Goal: Information Seeking & Learning: Compare options

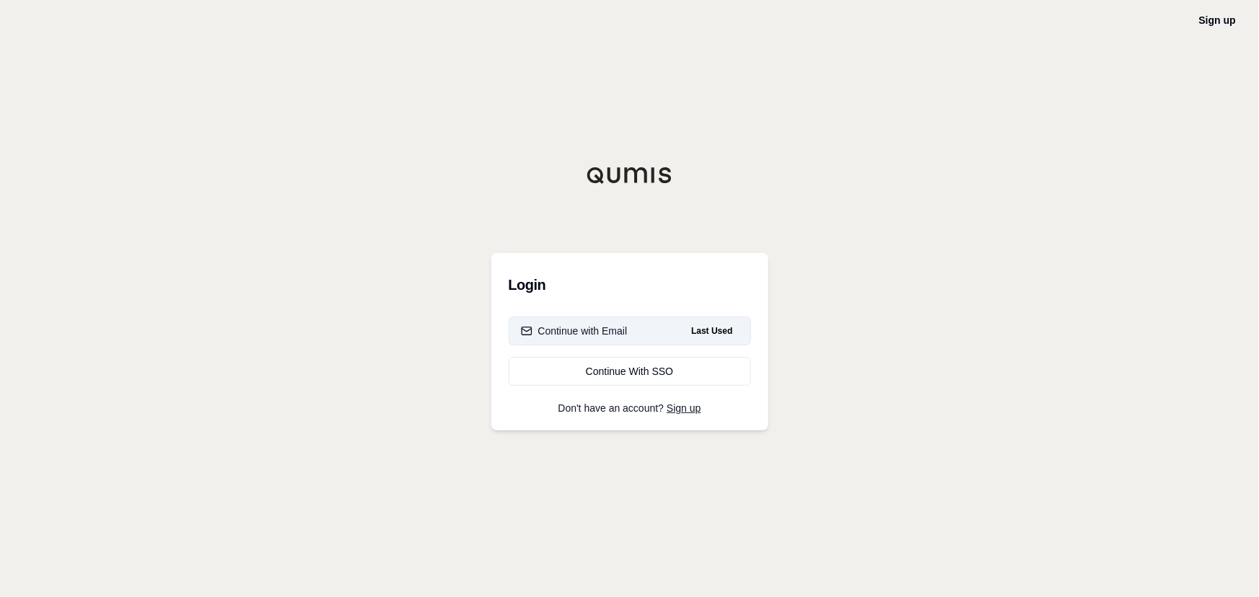
click at [700, 336] on span "Last Used" at bounding box center [711, 330] width 53 height 17
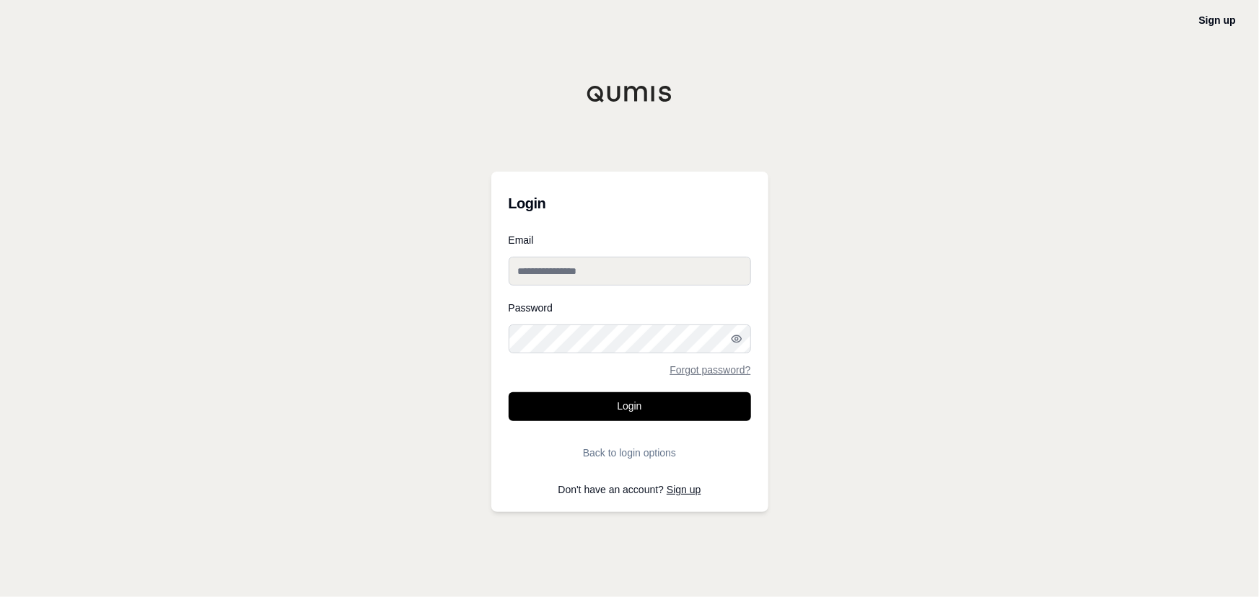
type input "**********"
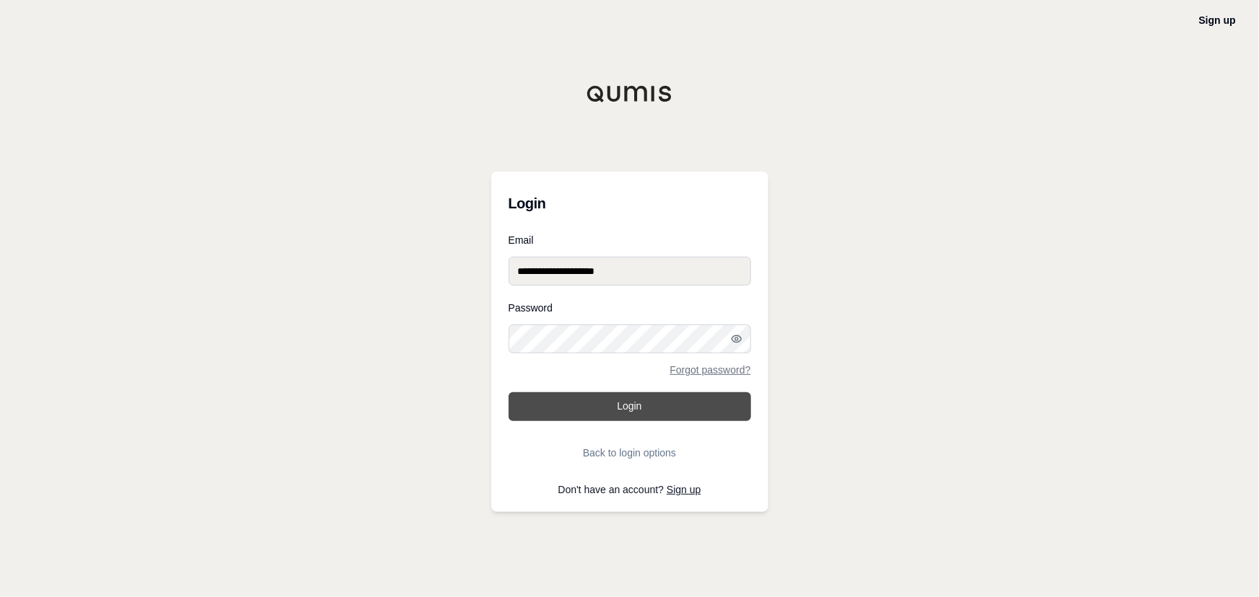
click at [597, 403] on button "Login" at bounding box center [629, 406] width 242 height 29
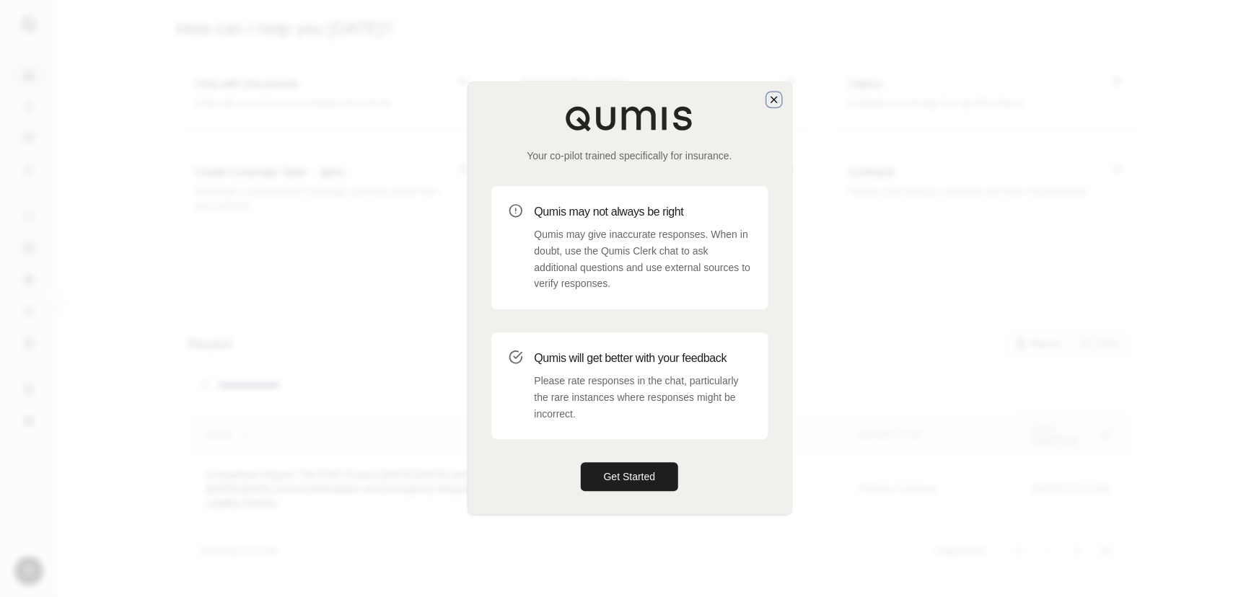
click at [772, 102] on icon "button" at bounding box center [774, 100] width 12 height 12
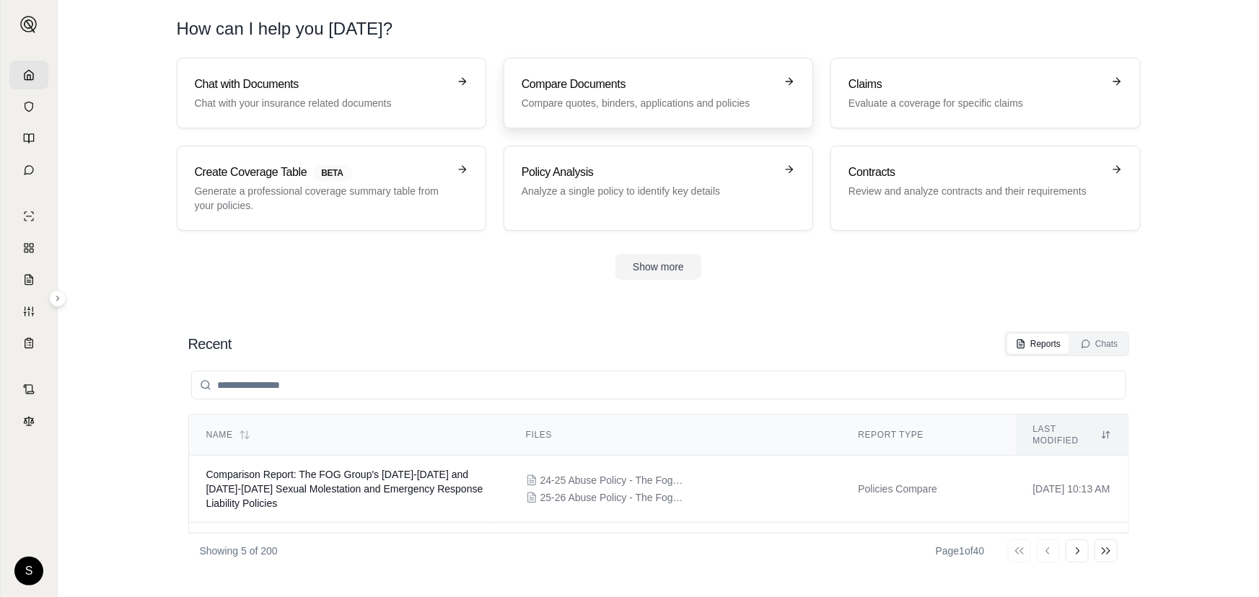
click at [603, 96] on p "Compare quotes, binders, applications and policies" at bounding box center [647, 103] width 253 height 14
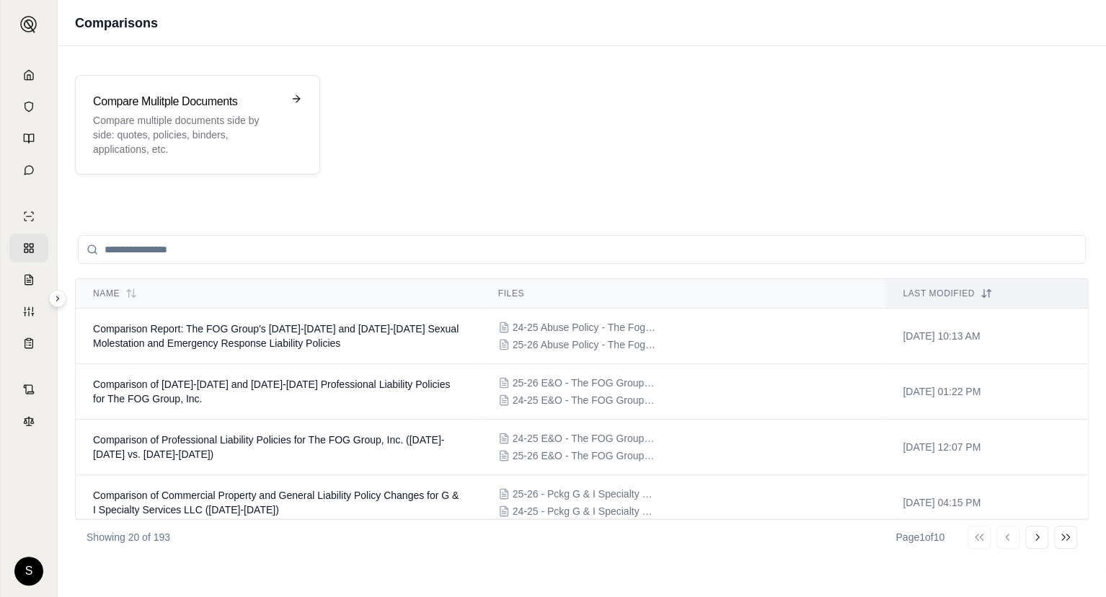
click at [944, 116] on div "Compare Mulitple Documents Compare multiple documents side by side: quotes, pol…" at bounding box center [582, 125] width 1014 height 100
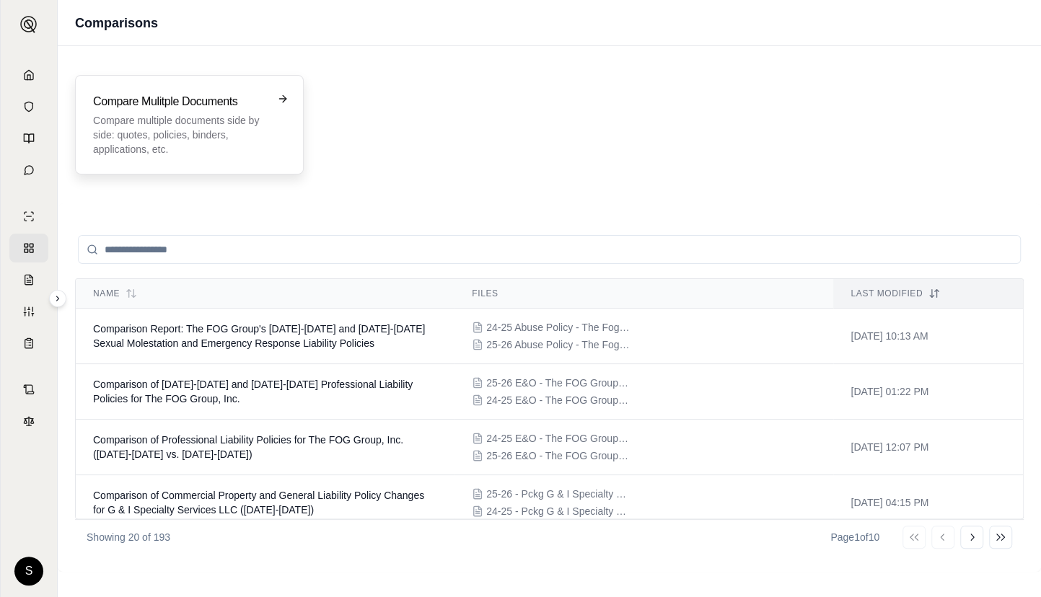
click at [203, 149] on p "Compare multiple documents side by side: quotes, policies, binders, application…" at bounding box center [179, 134] width 172 height 43
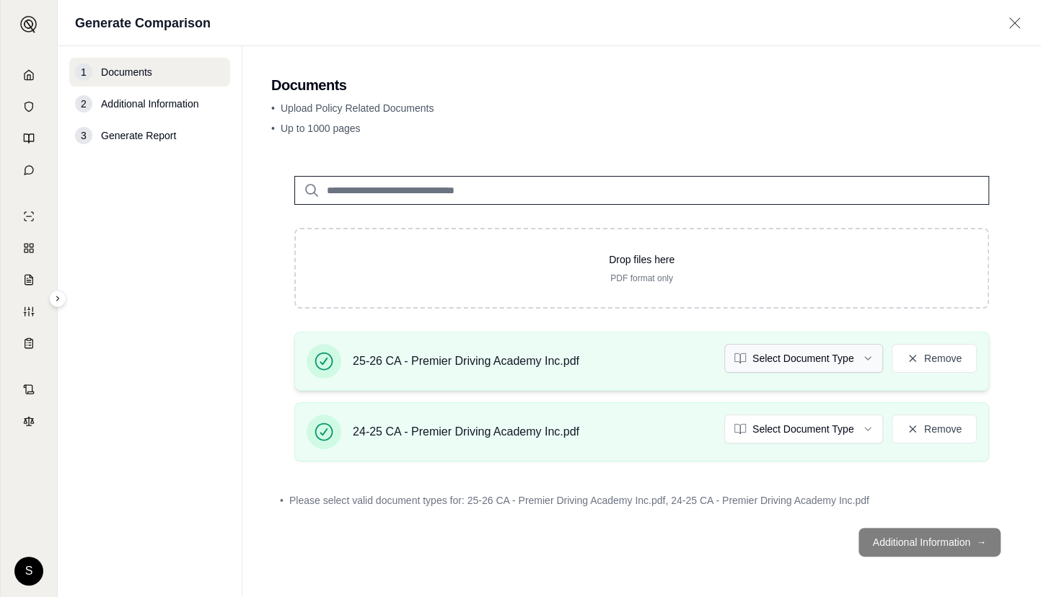
click at [803, 364] on html "S Generate Comparison 1 Documents 2 Additional Information 3 Generate Report Do…" at bounding box center [520, 298] width 1041 height 597
click at [797, 443] on div "24-25 CA - Premier Driving Academy Inc.pdf Select Document Type Remove" at bounding box center [642, 432] width 670 height 35
click at [799, 419] on html "Document type updated successfully S Generate Comparison 1 Documents 2 Addition…" at bounding box center [520, 298] width 1041 height 597
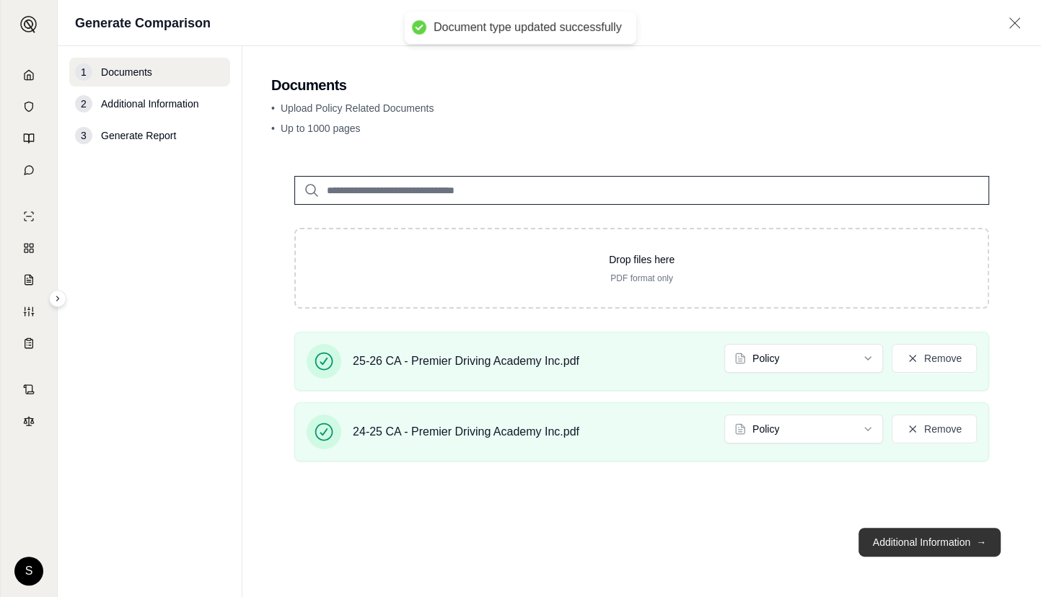
click at [904, 542] on button "Additional Information →" at bounding box center [929, 542] width 142 height 29
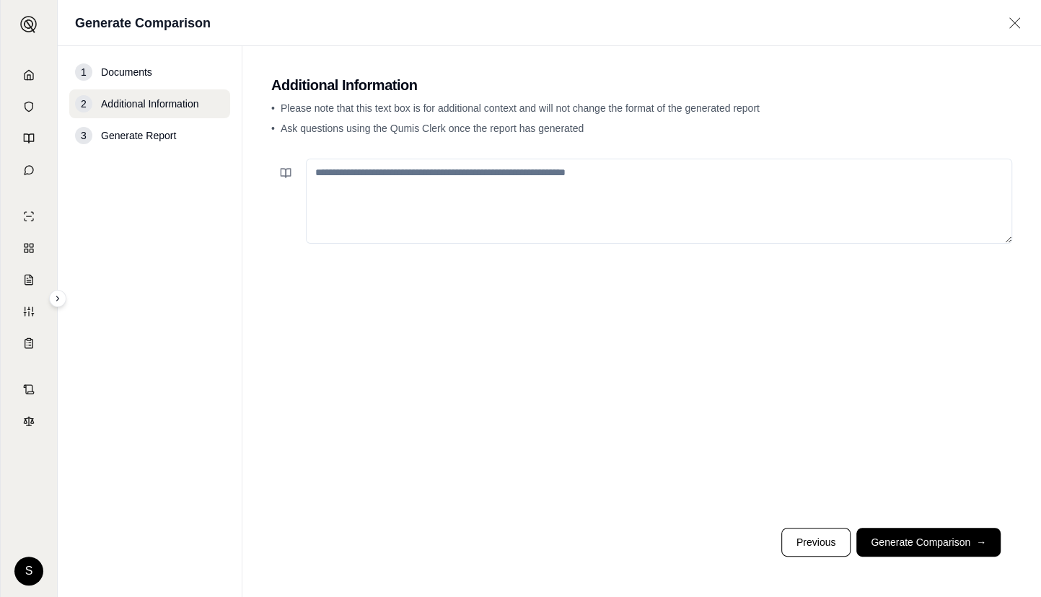
click at [539, 213] on textarea at bounding box center [659, 201] width 706 height 85
paste textarea "**********"
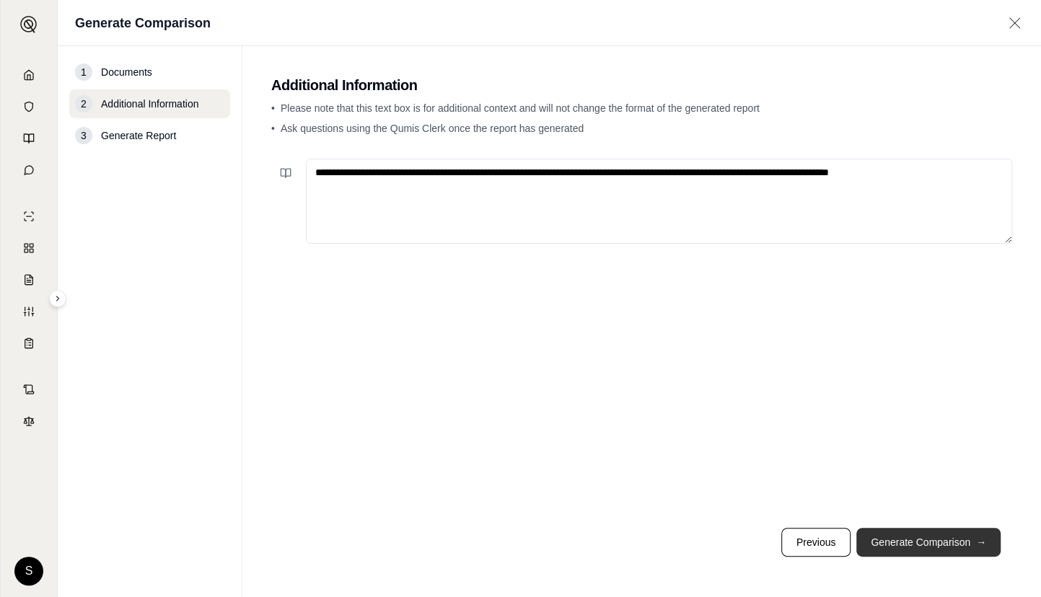
type textarea "**********"
drag, startPoint x: 948, startPoint y: 537, endPoint x: 892, endPoint y: 495, distance: 70.0
click at [947, 537] on button "Generate Comparison →" at bounding box center [928, 542] width 144 height 29
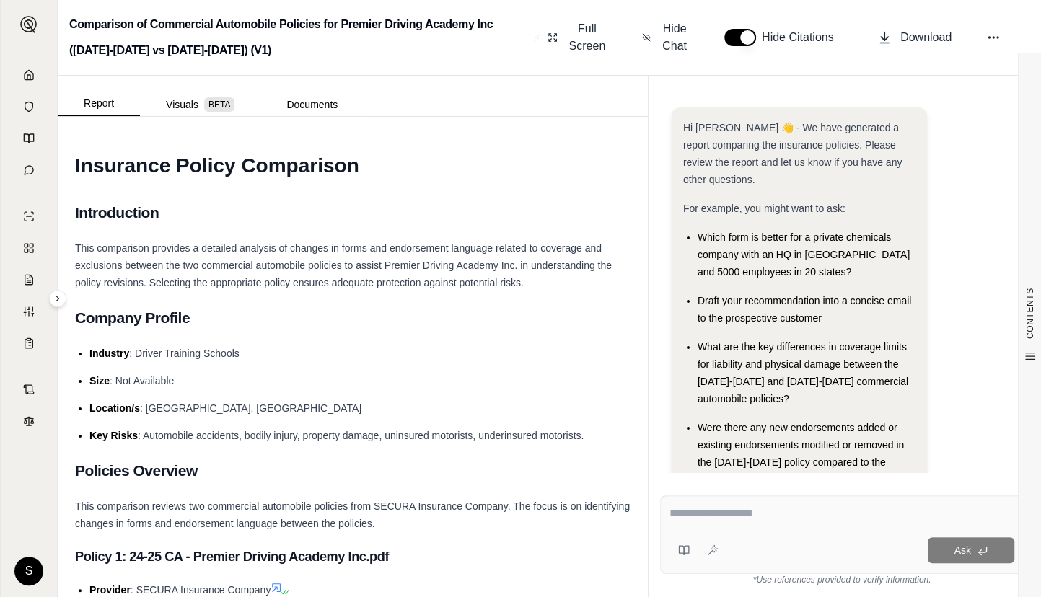
click at [699, 501] on div "Ask" at bounding box center [841, 534] width 363 height 79
paste textarea "**********"
type textarea "**********"
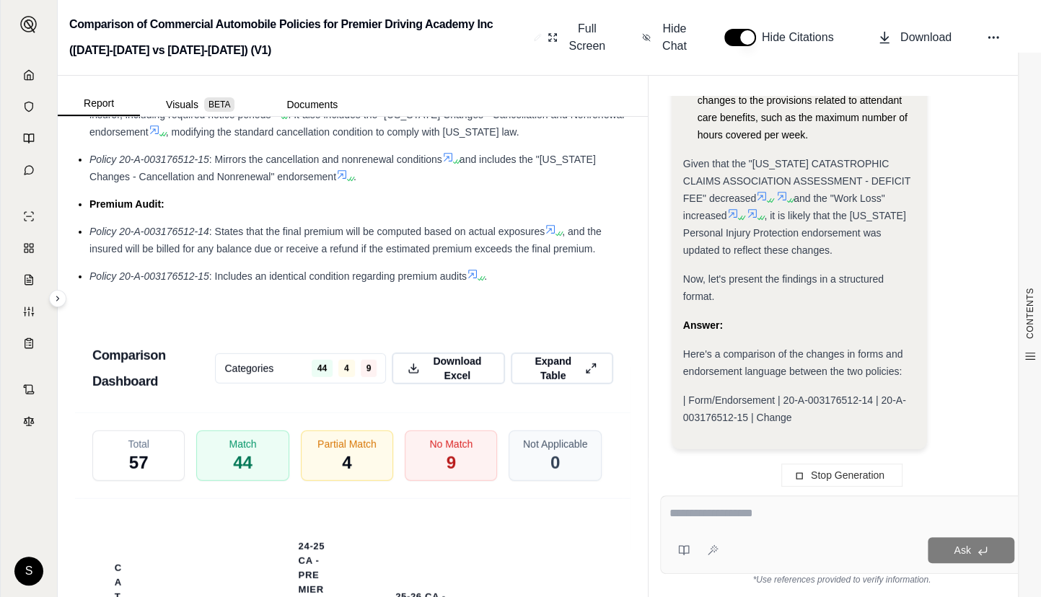
scroll to position [2753, 0]
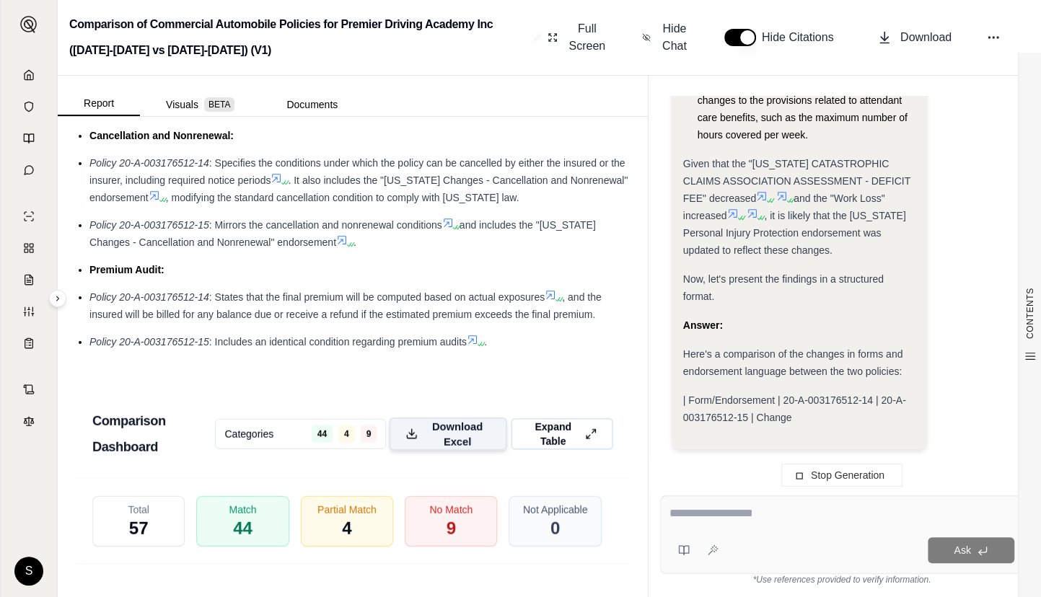
click at [446, 437] on span "Download Excel" at bounding box center [457, 434] width 66 height 30
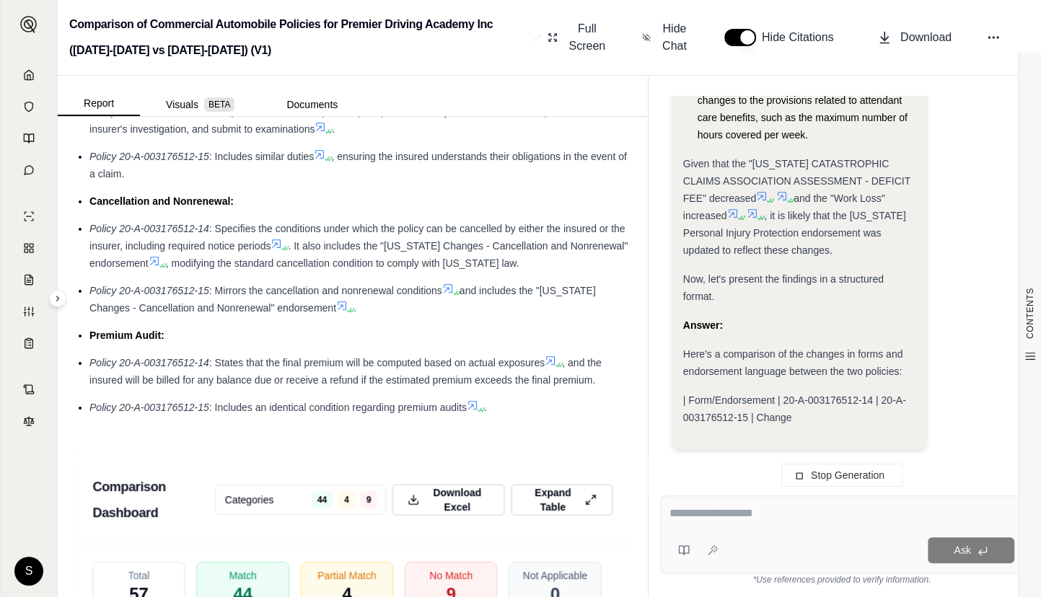
click at [779, 511] on textarea at bounding box center [841, 513] width 345 height 17
type textarea "********"
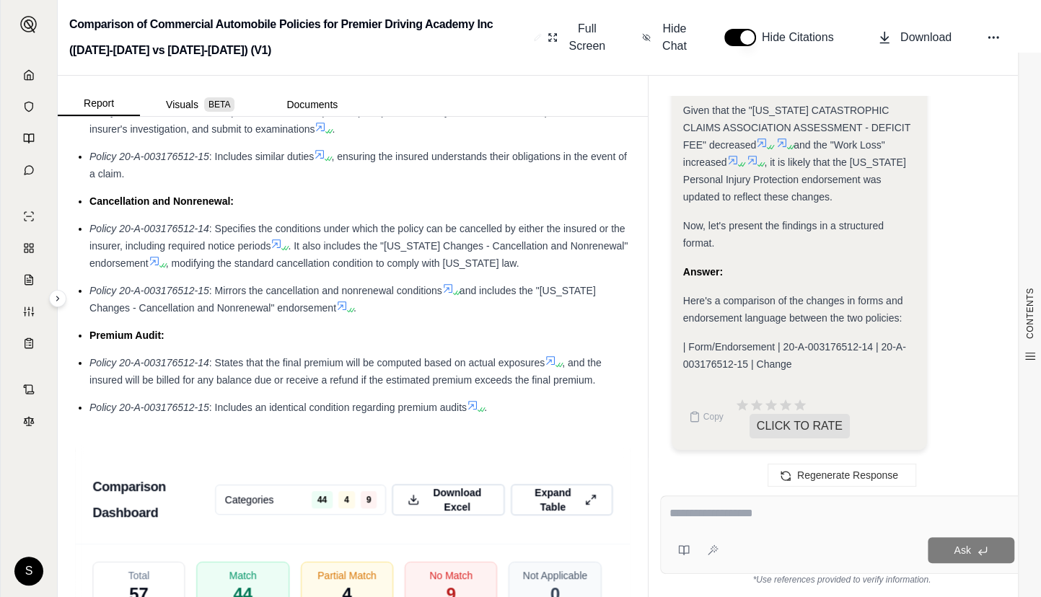
scroll to position [0, 0]
type textarea "********"
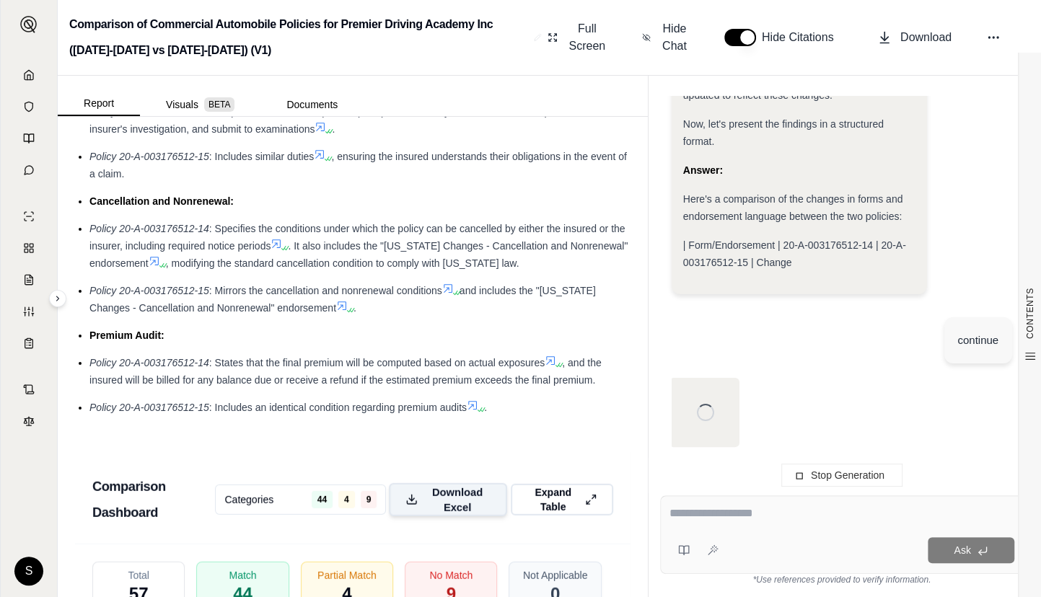
click at [470, 497] on span "Download Excel" at bounding box center [457, 500] width 66 height 30
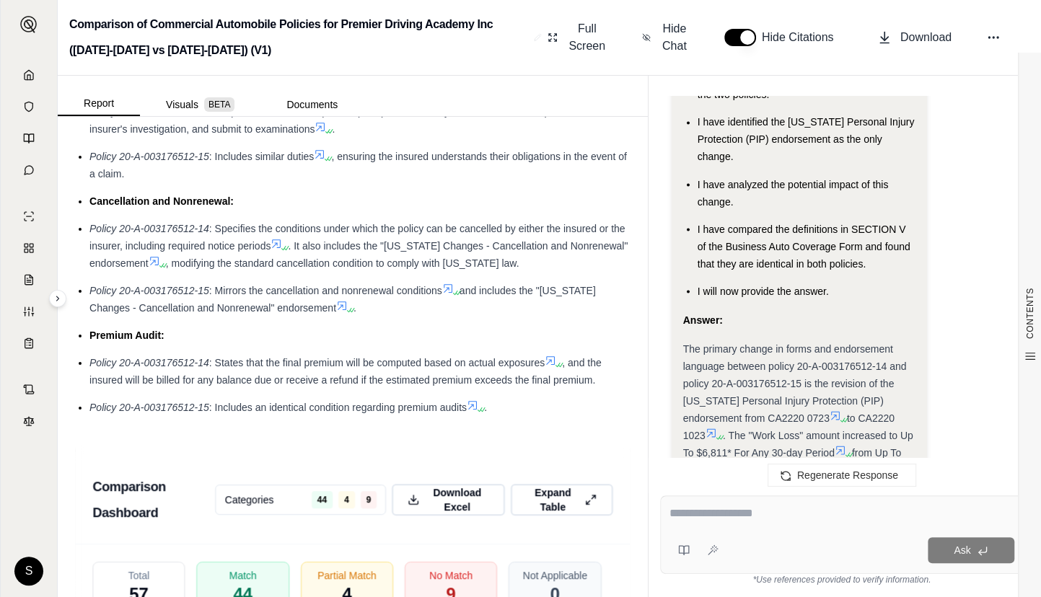
scroll to position [13278, 0]
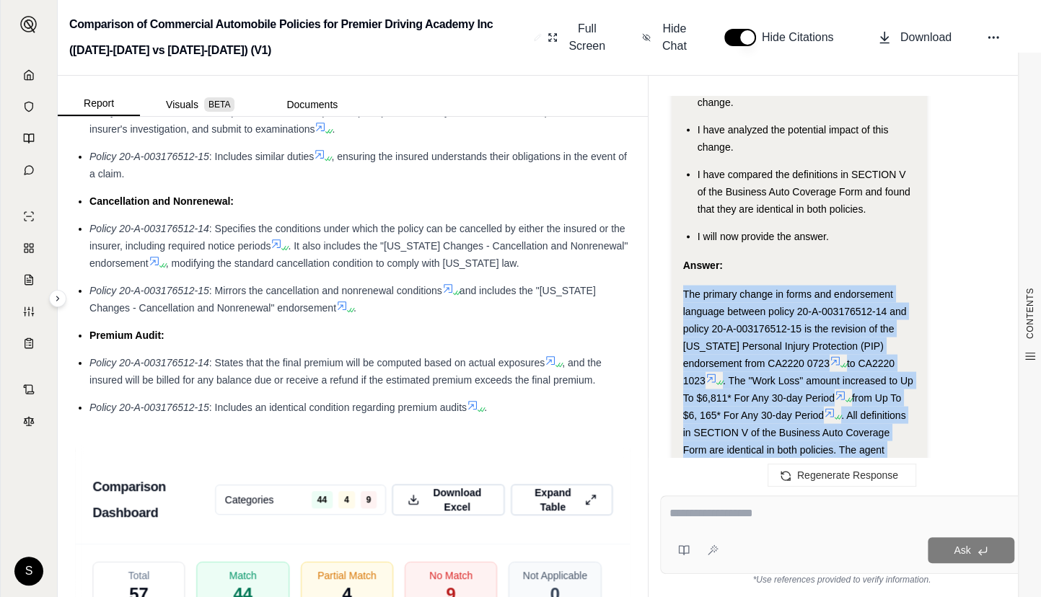
drag, startPoint x: 834, startPoint y: 354, endPoint x: 684, endPoint y: 155, distance: 249.3
click at [684, 285] on div "The primary change in forms and endorsement language between policy 20-A-003176…" at bounding box center [799, 397] width 232 height 225
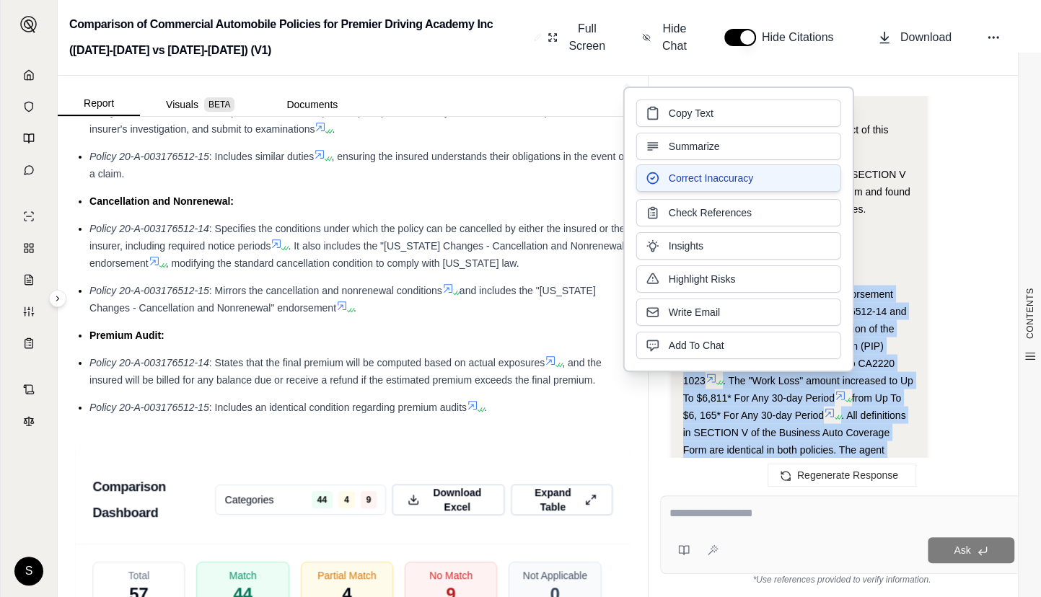
copy div "The primary change in forms and endorsement language between policy 20-A-003176…"
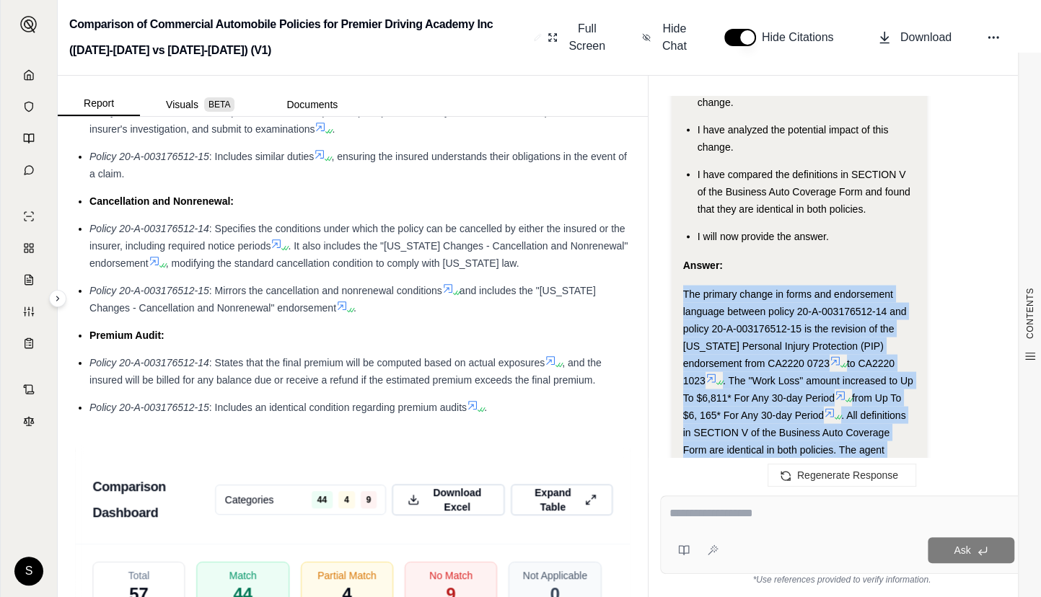
drag, startPoint x: 682, startPoint y: 156, endPoint x: 839, endPoint y: 366, distance: 262.4
click at [839, 366] on div "The primary change in forms and endorsement language between policy 20-A-003176…" at bounding box center [799, 397] width 232 height 225
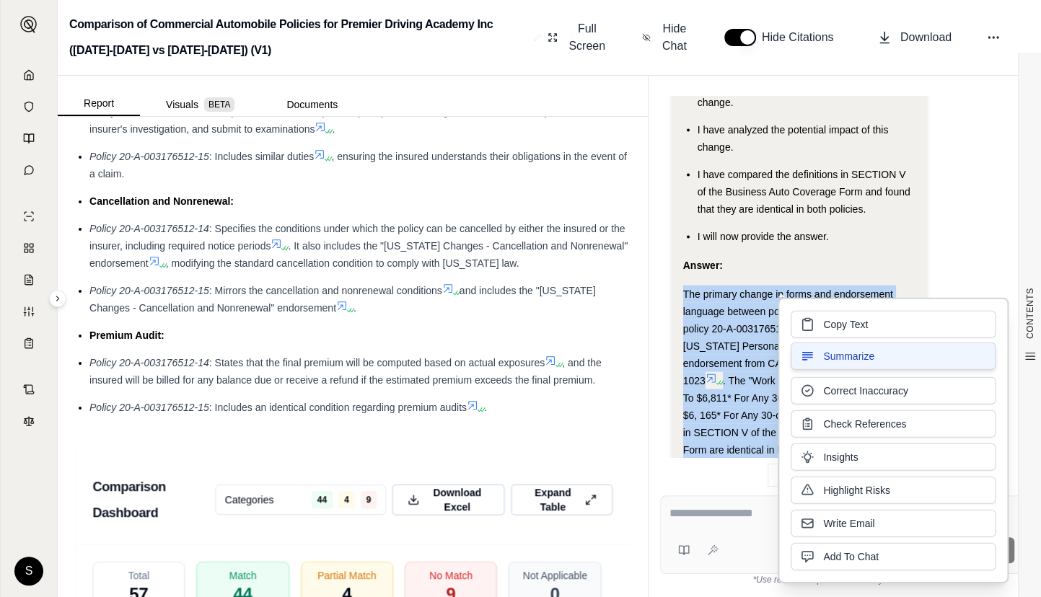
copy div "The primary change in forms and endorsement language between policy 20-A-003176…"
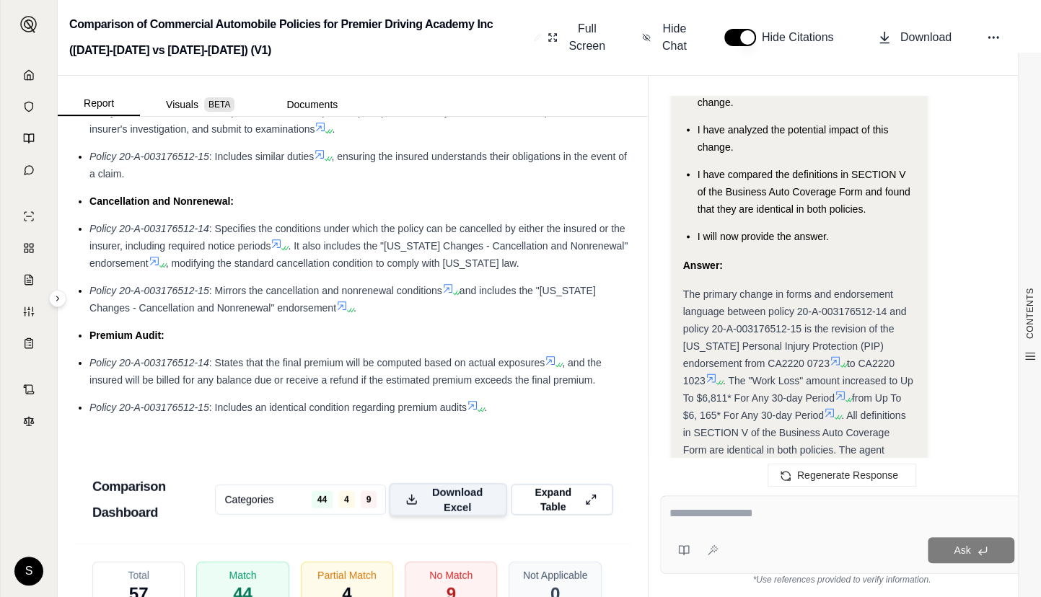
click at [454, 495] on span "Download Excel" at bounding box center [457, 500] width 66 height 30
click at [33, 73] on icon at bounding box center [29, 74] width 9 height 9
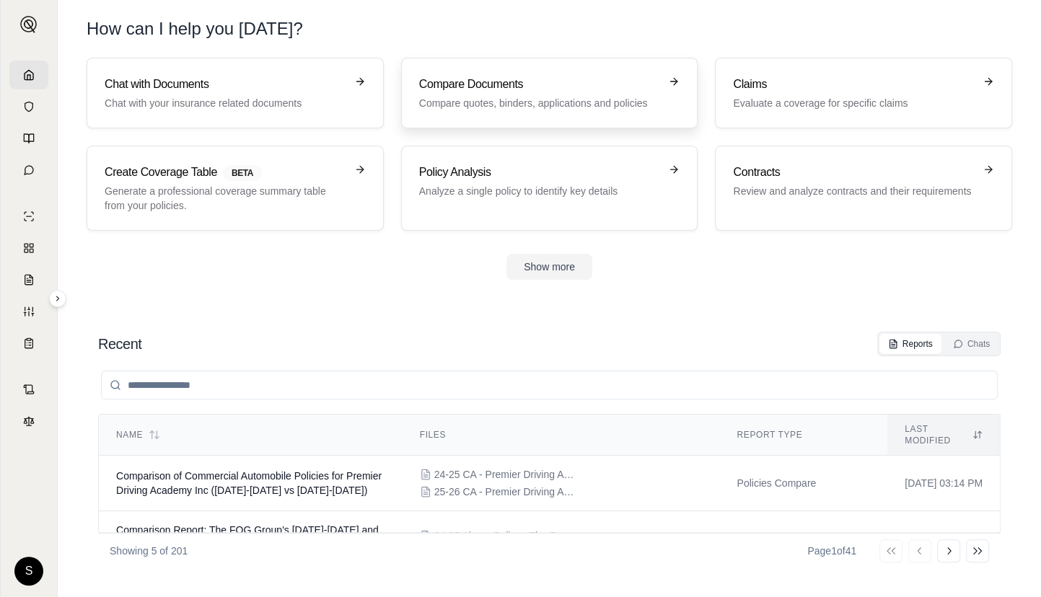
click at [463, 100] on p "Compare quotes, binders, applications and policies" at bounding box center [539, 103] width 241 height 14
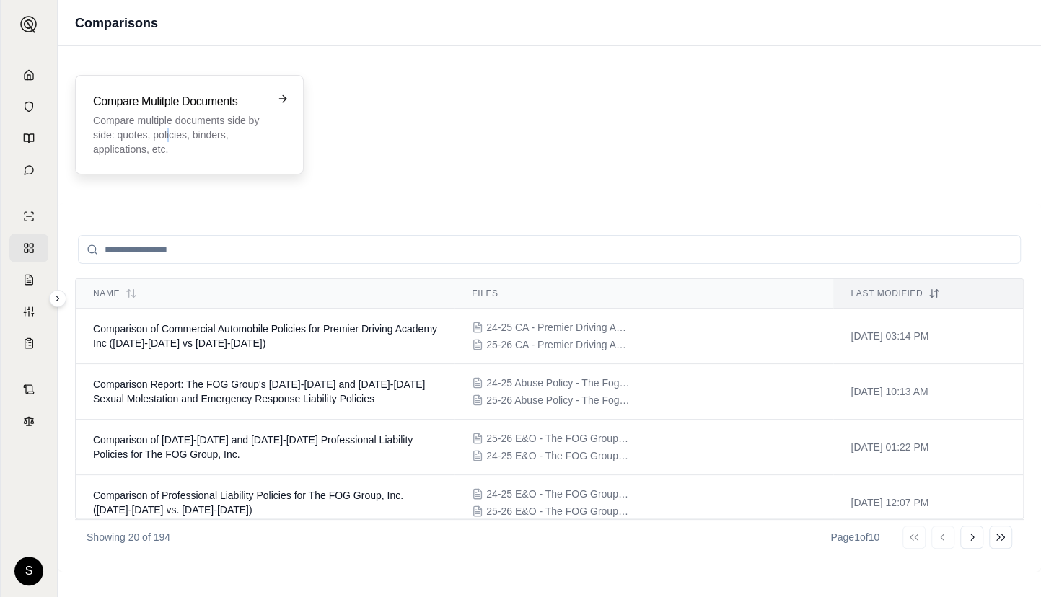
click at [167, 137] on p "Compare multiple documents side by side: quotes, policies, binders, application…" at bounding box center [179, 134] width 172 height 43
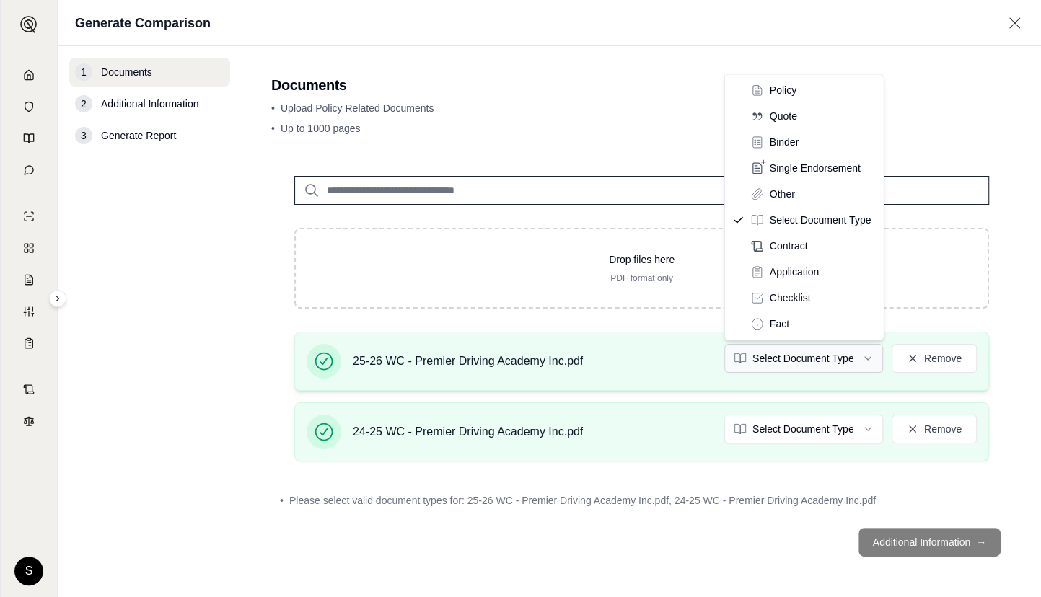
click at [799, 359] on html "S Generate Comparison 1 Documents 2 Additional Information 3 Generate Report Do…" at bounding box center [520, 298] width 1041 height 597
drag, startPoint x: 775, startPoint y: 89, endPoint x: 755, endPoint y: 89, distance: 19.5
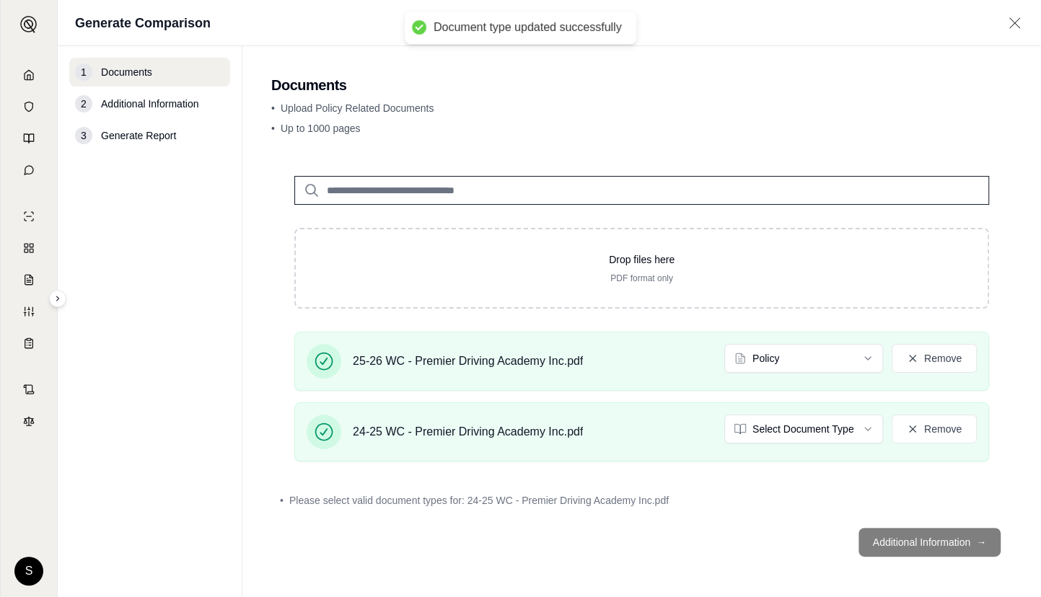
click at [790, 398] on div "25-26 WC - Premier Driving Academy Inc.pdf Policy Remove 24-25 WC - Premier Dri…" at bounding box center [641, 402] width 741 height 141
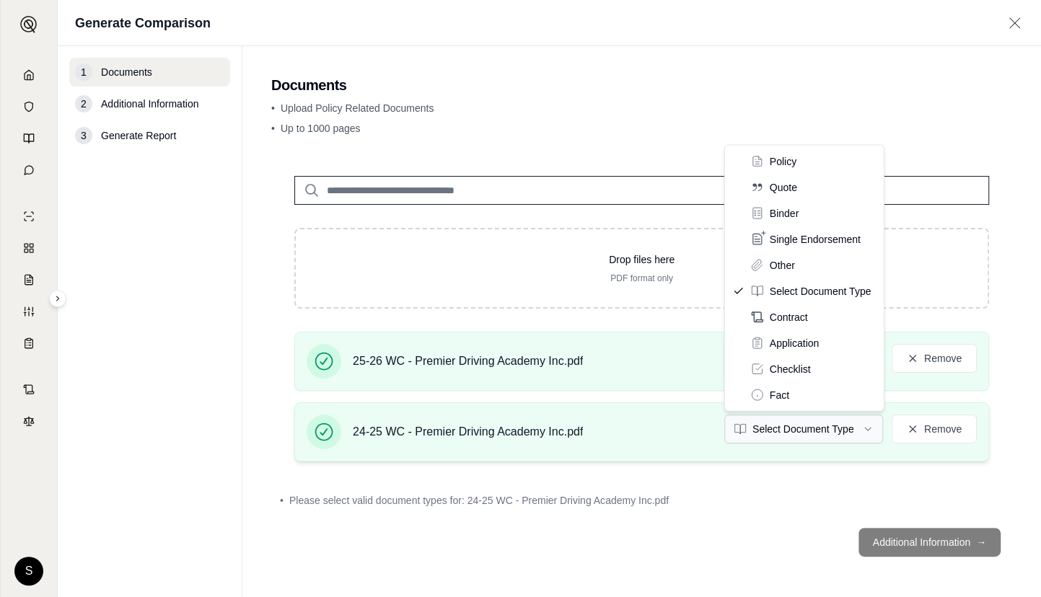
click at [793, 413] on html "S Generate Comparison 1 Documents 2 Additional Information 3 Generate Report Do…" at bounding box center [520, 298] width 1041 height 597
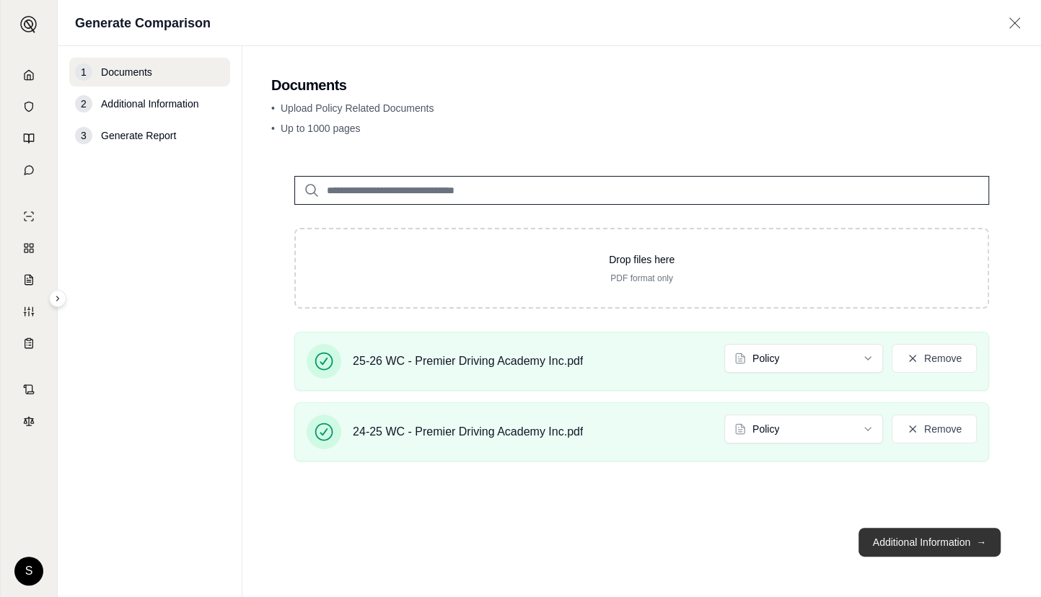
click at [960, 540] on button "Additional Information →" at bounding box center [929, 542] width 142 height 29
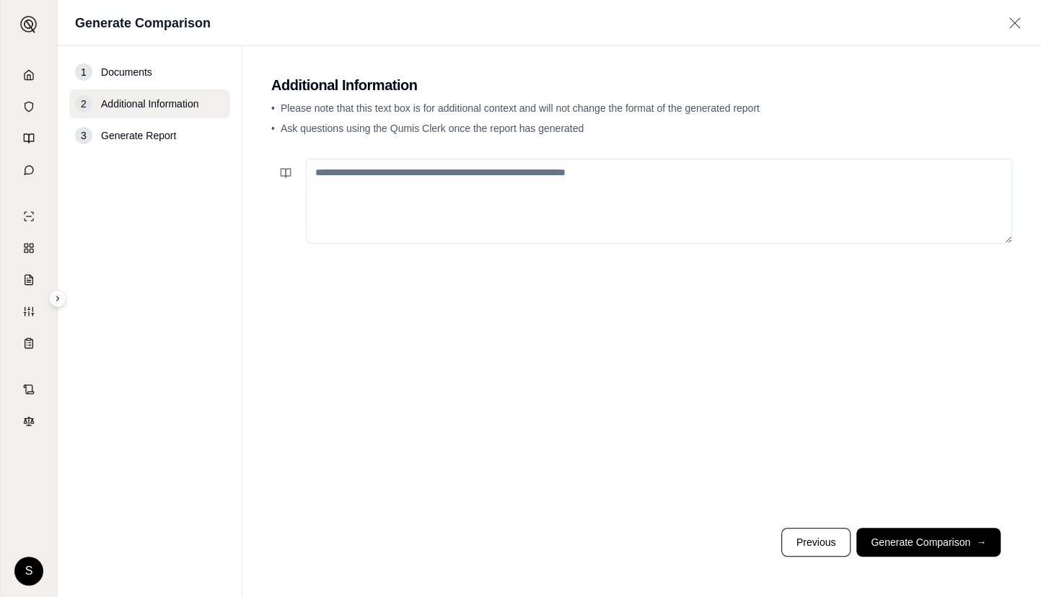
click at [550, 204] on textarea at bounding box center [659, 201] width 706 height 85
click at [789, 231] on textarea at bounding box center [659, 201] width 706 height 85
paste textarea "**********"
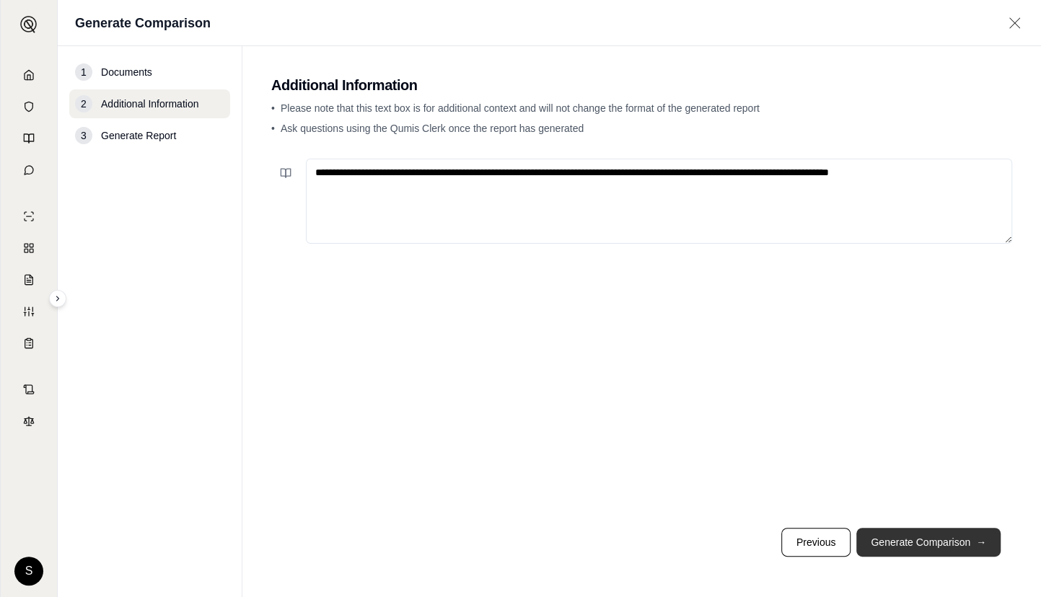
type textarea "**********"
click at [899, 545] on button "Generate Comparison →" at bounding box center [928, 542] width 144 height 29
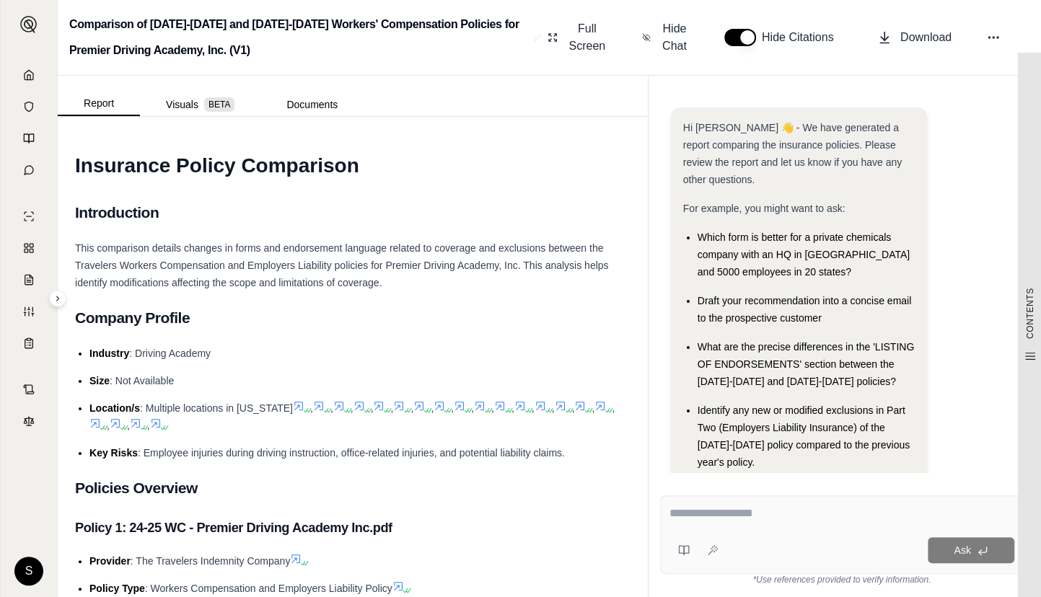
scroll to position [43, 0]
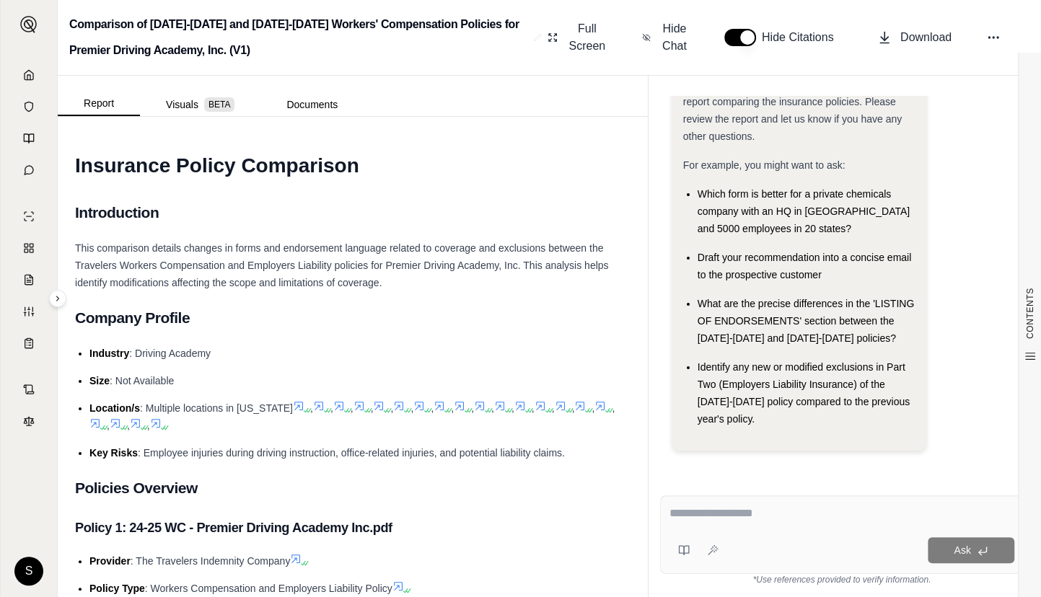
type textarea "**********"
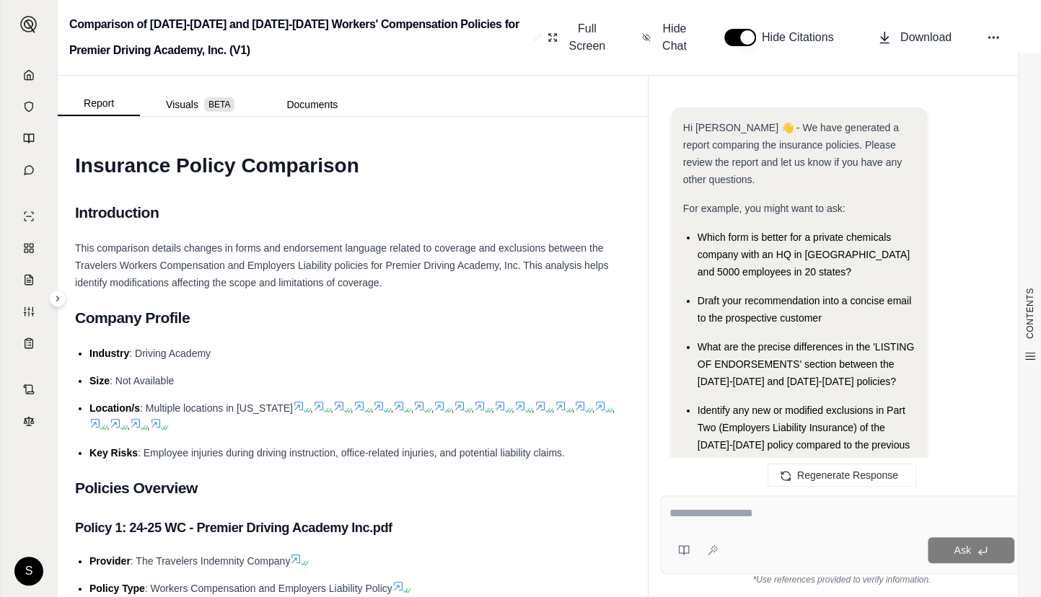
scroll to position [2168, 0]
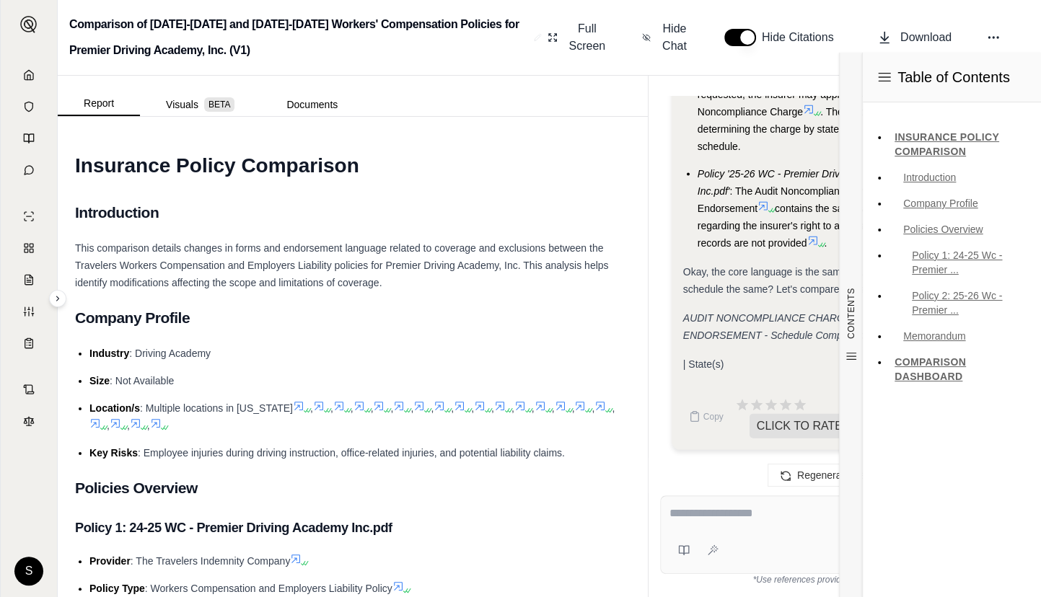
click at [766, 315] on em "AUDIT NONCOMPLIANCE CHARGE ENDORSEMENT - Schedule Comparison:" at bounding box center [778, 326] width 190 height 29
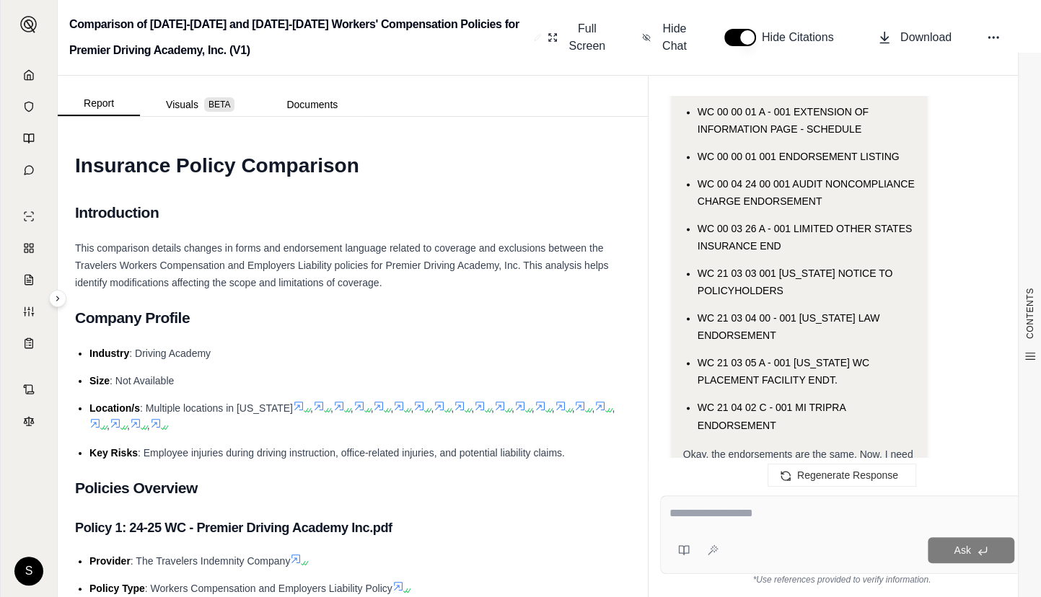
scroll to position [1644, 0]
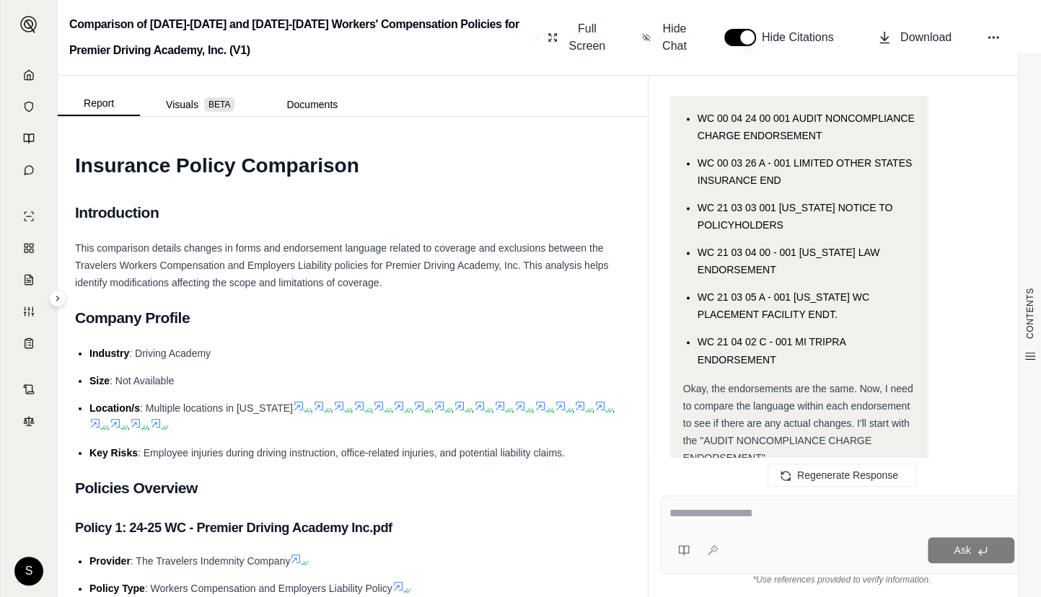
click at [811, 527] on div "Ask" at bounding box center [841, 534] width 363 height 79
type textarea "********"
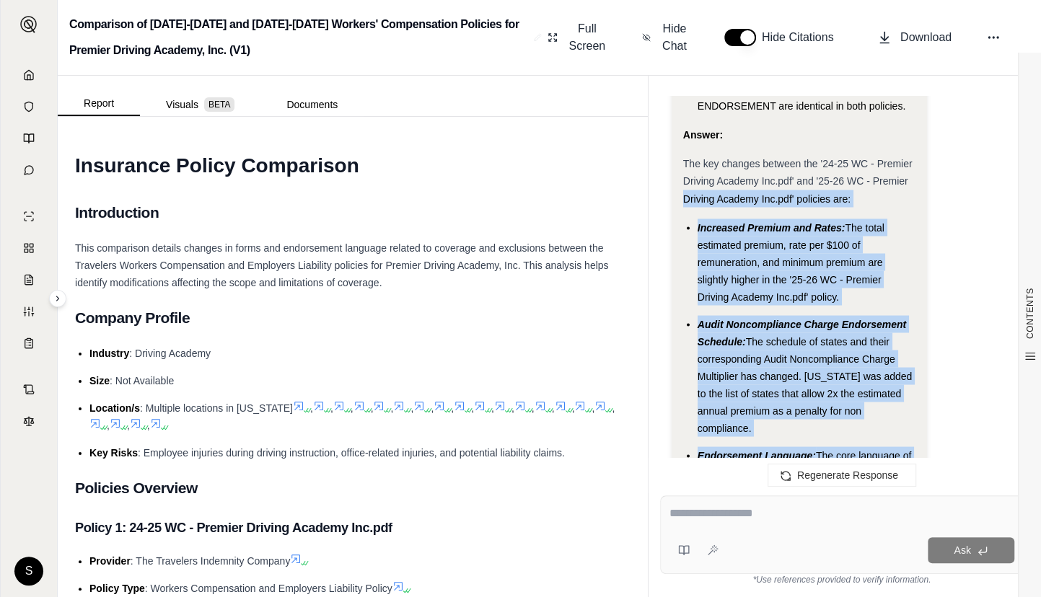
scroll to position [5553, 0]
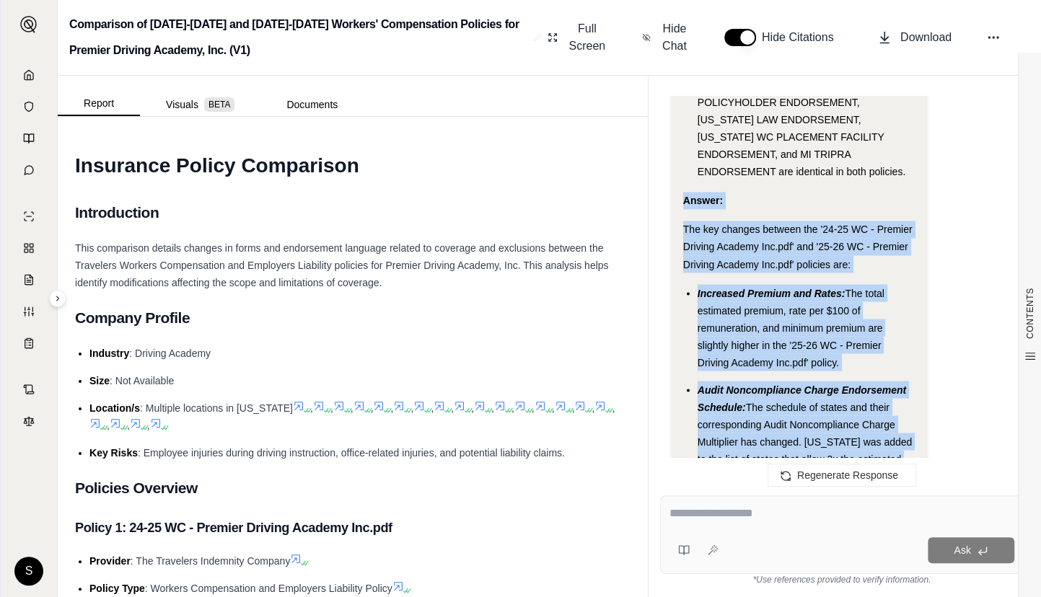
drag, startPoint x: 810, startPoint y: 364, endPoint x: 680, endPoint y: 219, distance: 194.6
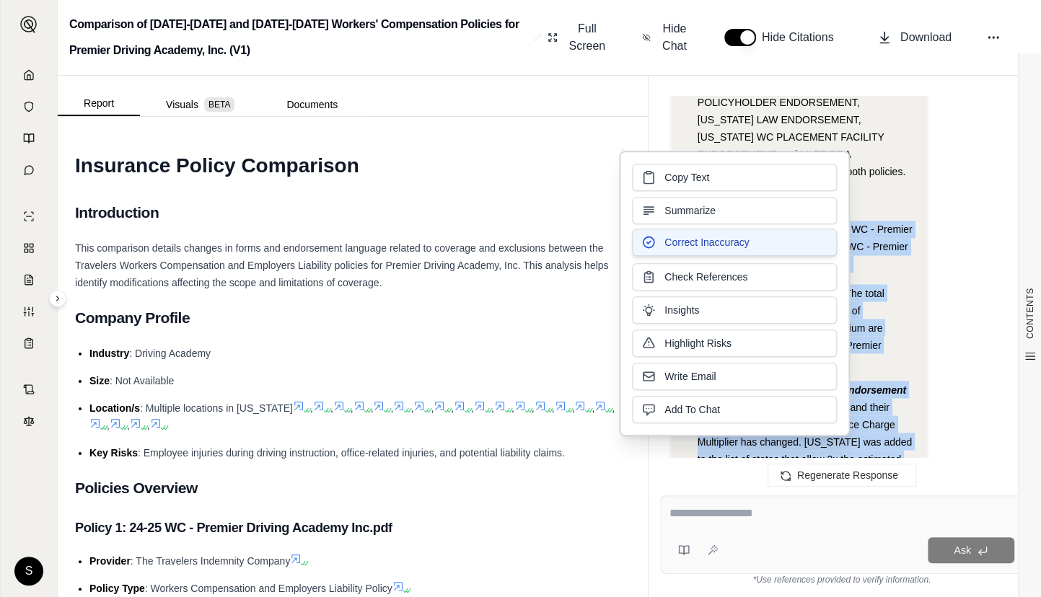
copy div "Answer: The key changes between the '24-25 WC - Premier Driving Academy Inc.pdf…"
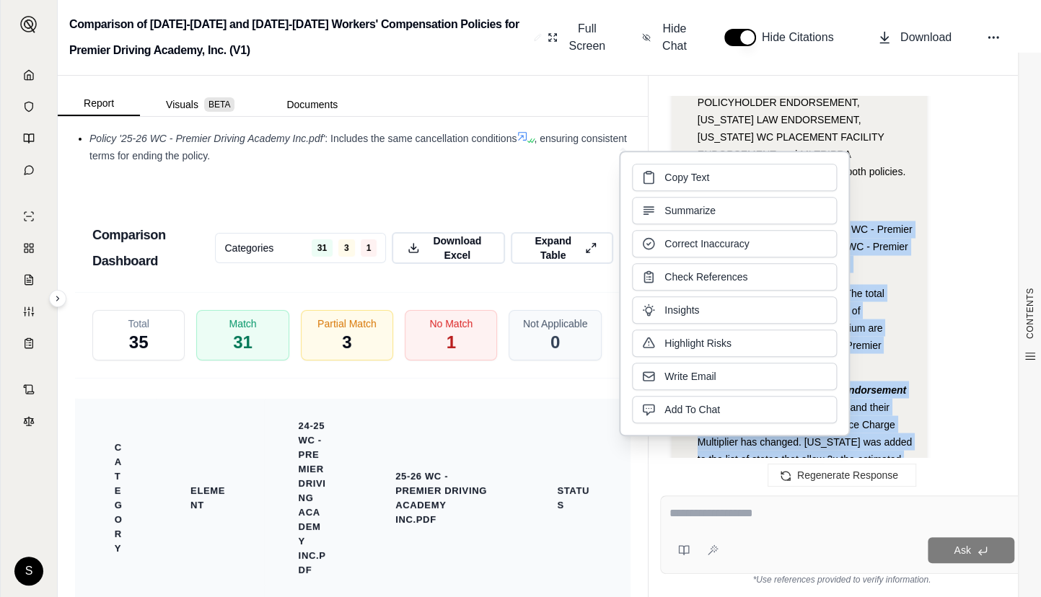
scroll to position [3344, 0]
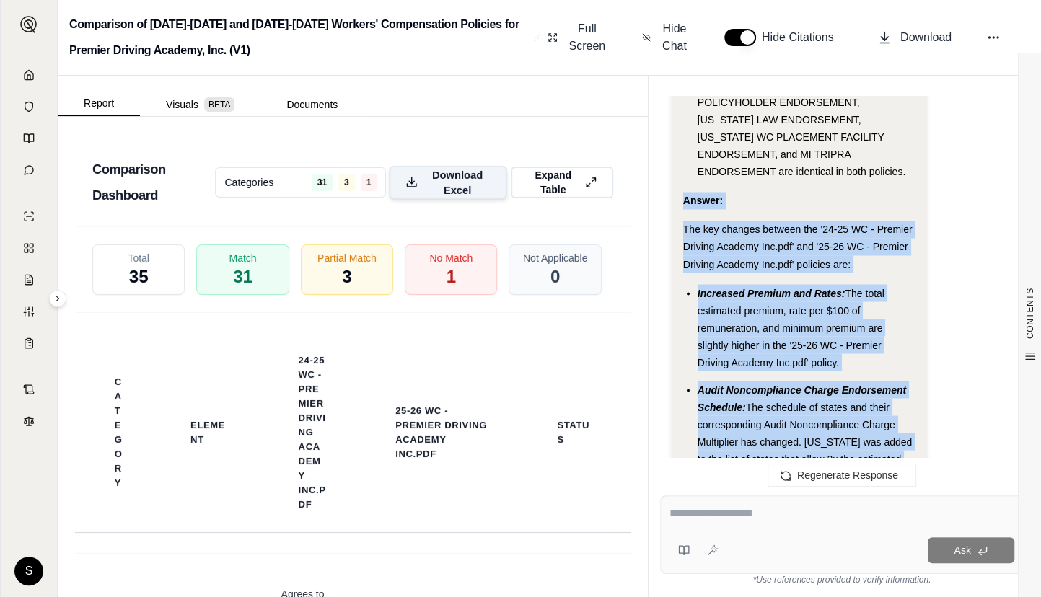
click at [442, 182] on span "Download Excel" at bounding box center [457, 182] width 66 height 30
click at [39, 82] on link at bounding box center [28, 75] width 39 height 29
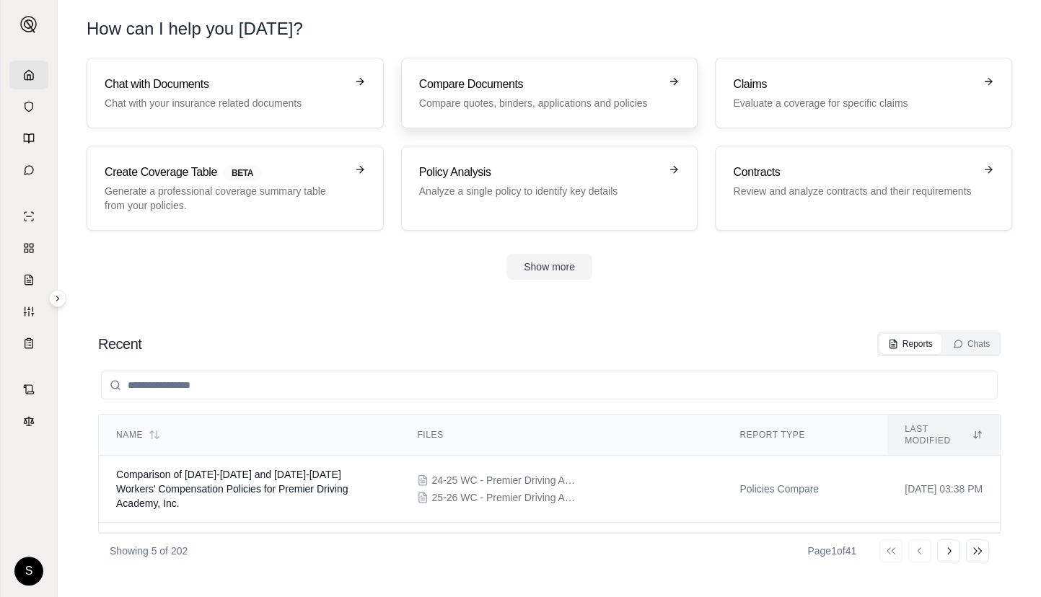
click at [633, 100] on p "Compare quotes, binders, applications and policies" at bounding box center [539, 103] width 241 height 14
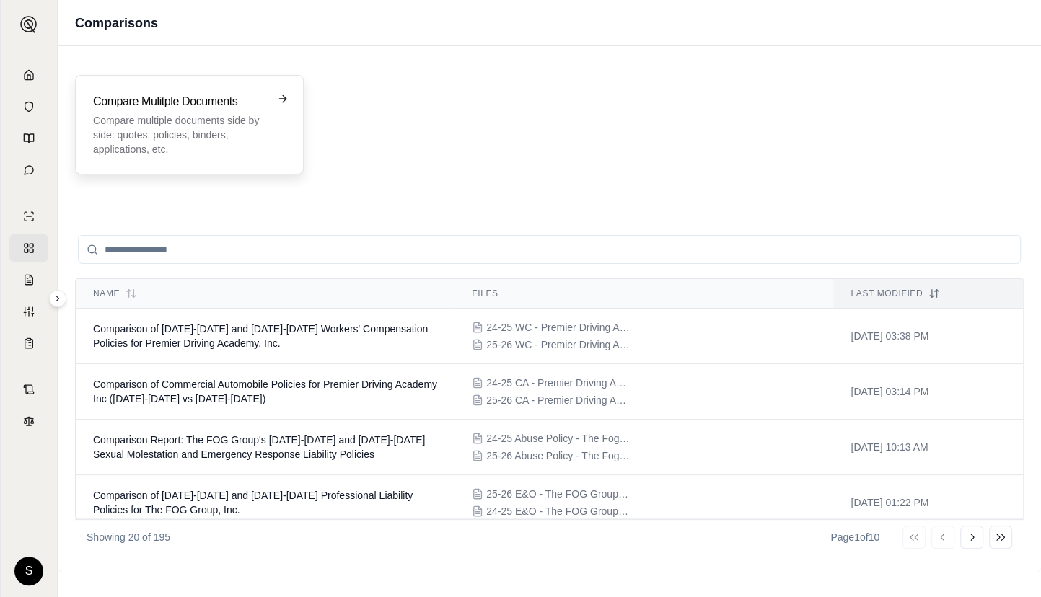
click at [209, 141] on p "Compare multiple documents side by side: quotes, policies, binders, application…" at bounding box center [179, 134] width 172 height 43
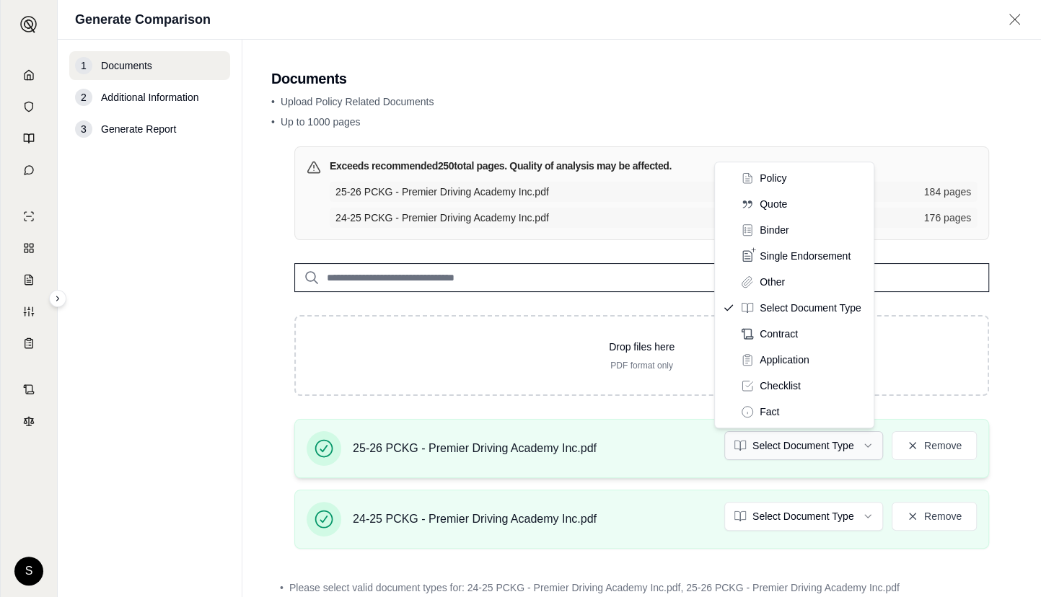
click at [801, 433] on html "S Generate Comparison 1 Documents 2 Additional Information 3 Generate Report Do…" at bounding box center [520, 298] width 1041 height 597
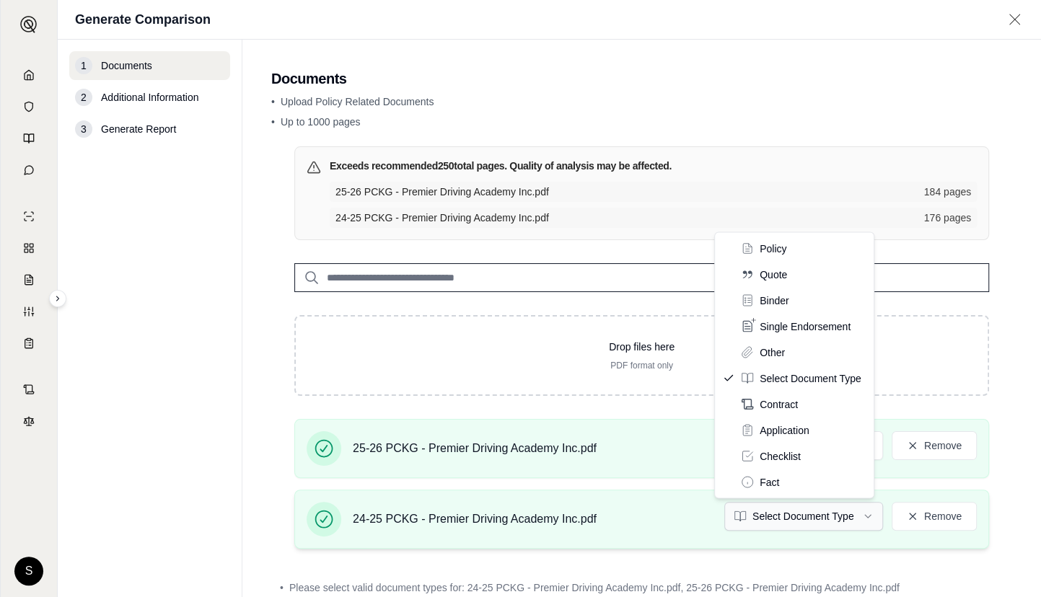
click at [813, 508] on html "S Generate Comparison 1 Documents 2 Additional Information 3 Generate Report Do…" at bounding box center [520, 298] width 1041 height 597
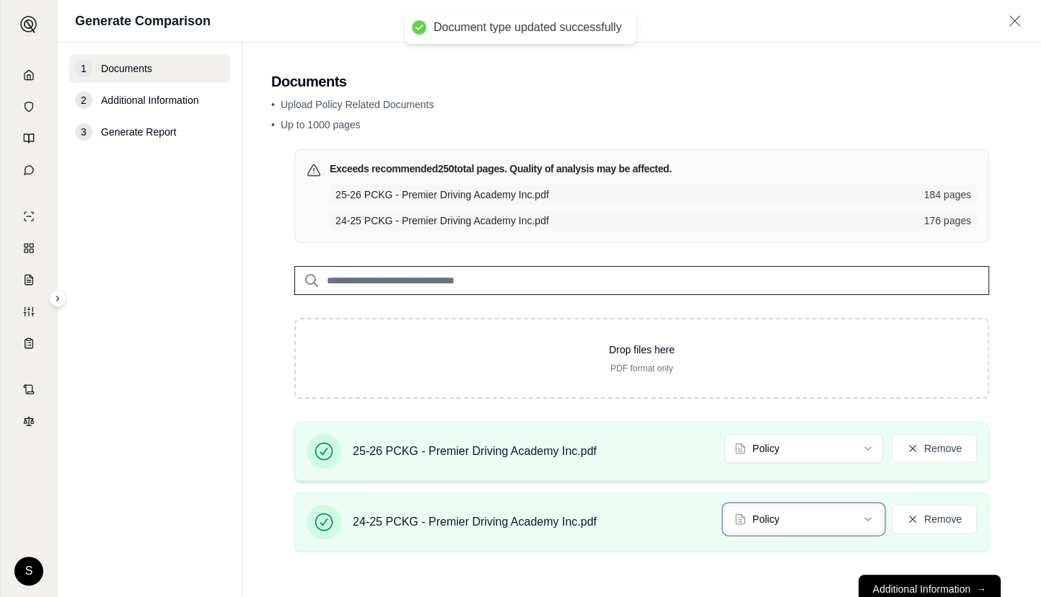
scroll to position [45, 0]
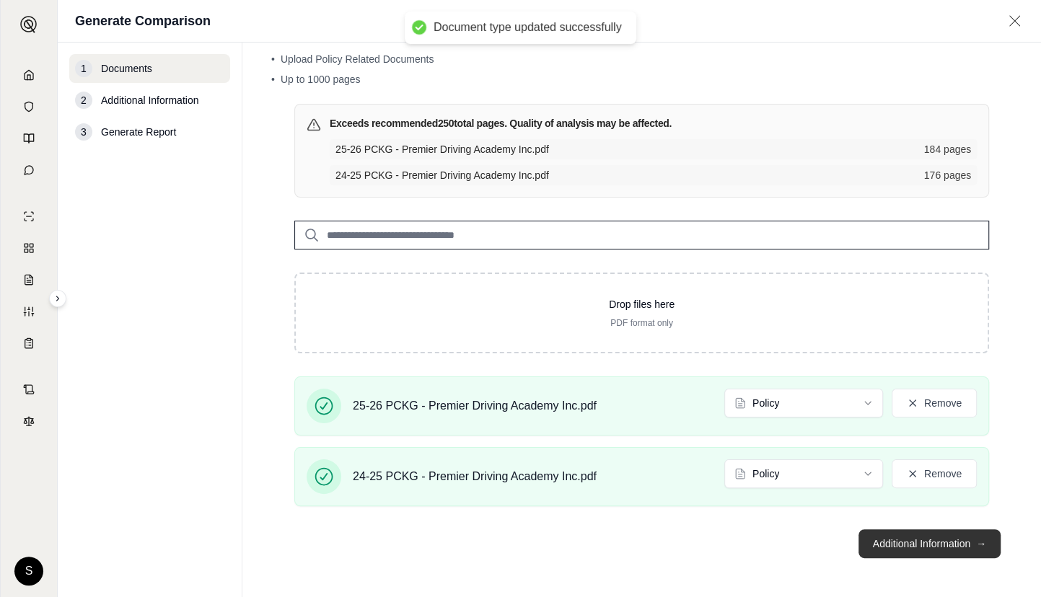
click at [956, 536] on button "Additional Information →" at bounding box center [929, 543] width 142 height 29
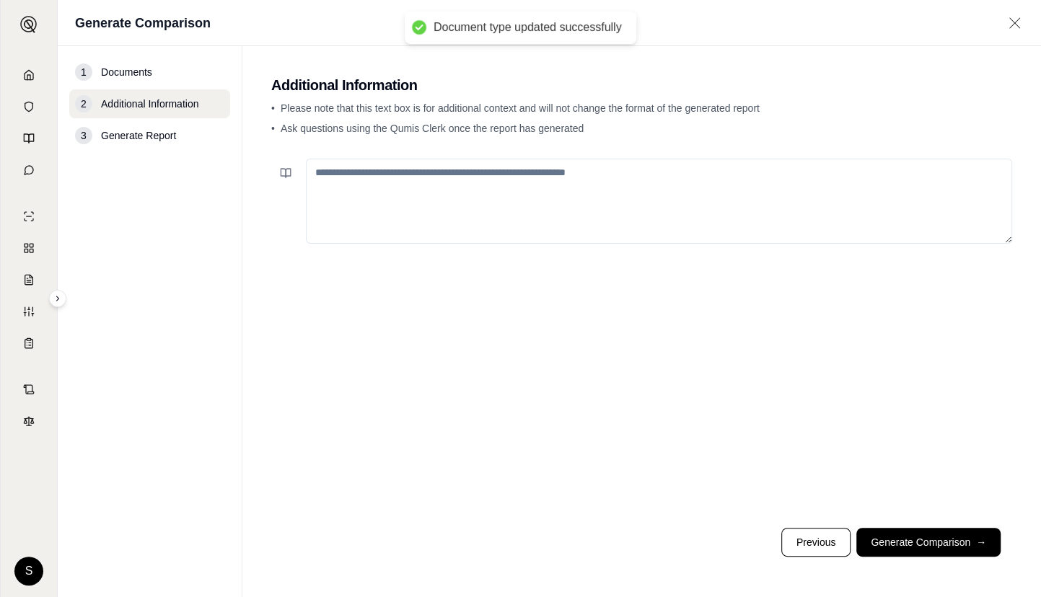
scroll to position [0, 0]
click at [702, 169] on textarea at bounding box center [659, 201] width 706 height 85
click at [344, 187] on textarea at bounding box center [659, 201] width 706 height 85
paste textarea "**********"
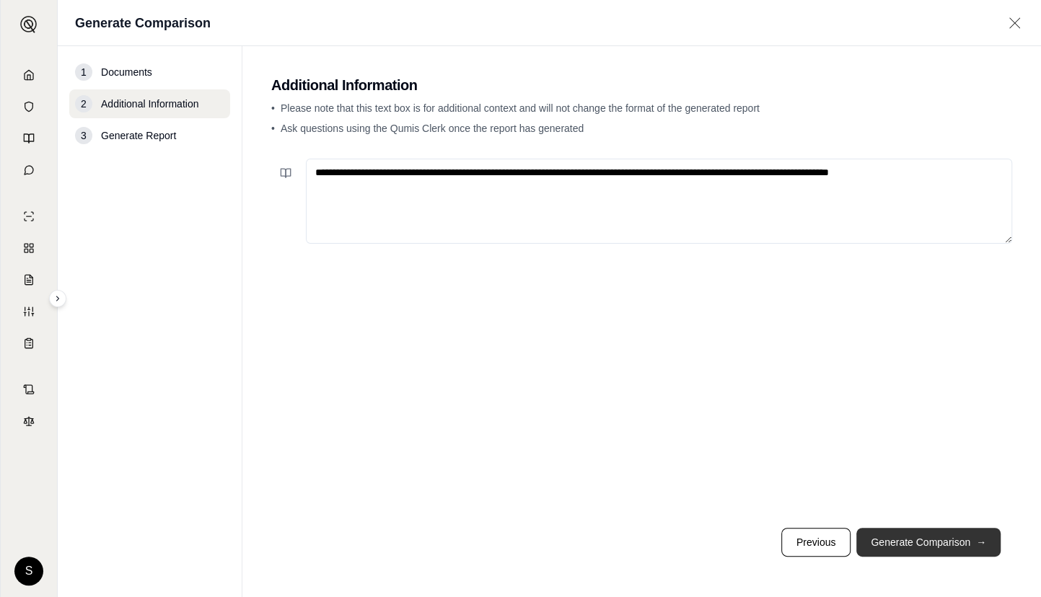
type textarea "**********"
click at [939, 541] on button "Generate Comparison →" at bounding box center [928, 542] width 144 height 29
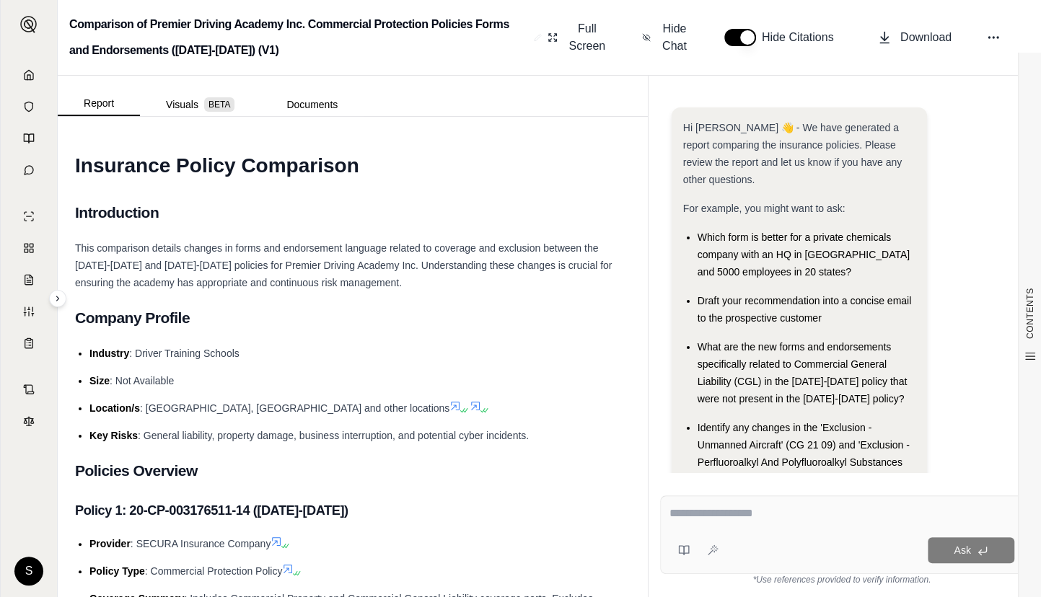
click at [737, 513] on textarea at bounding box center [841, 513] width 345 height 17
type textarea "**********"
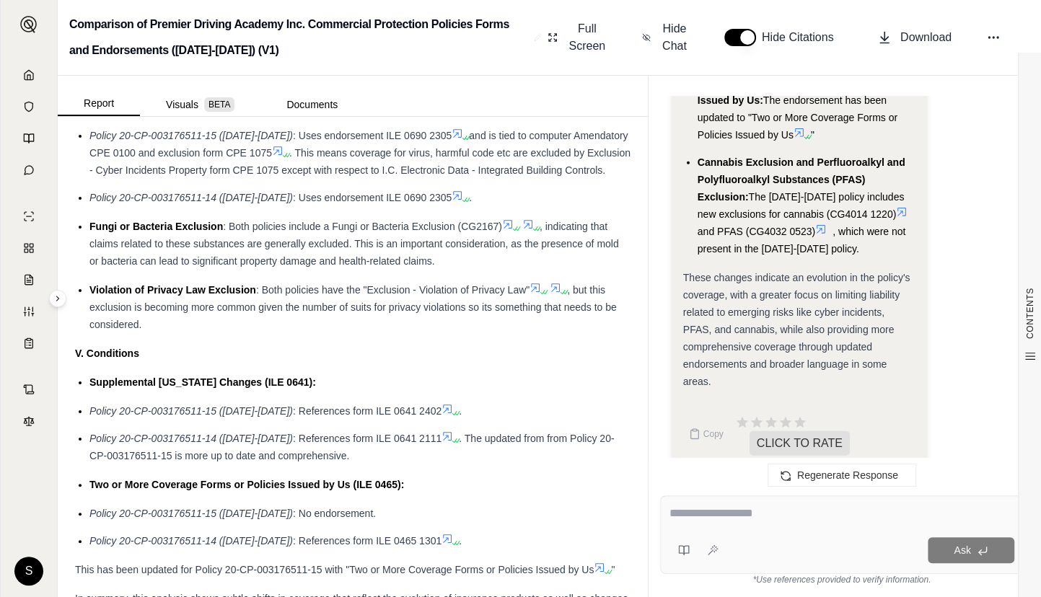
scroll to position [2164, 0]
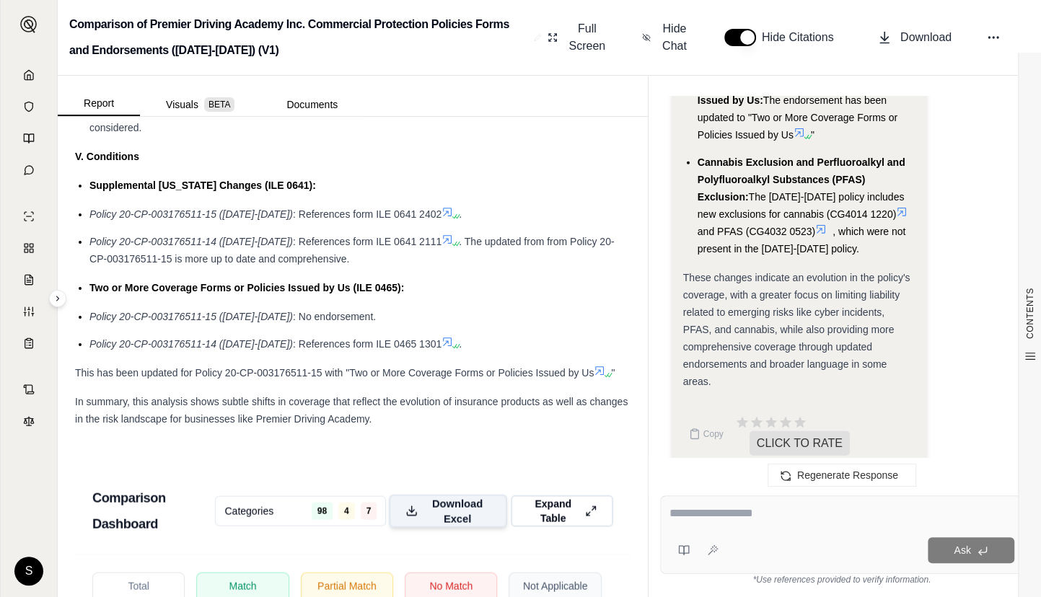
click at [476, 526] on span "Download Excel" at bounding box center [457, 511] width 66 height 30
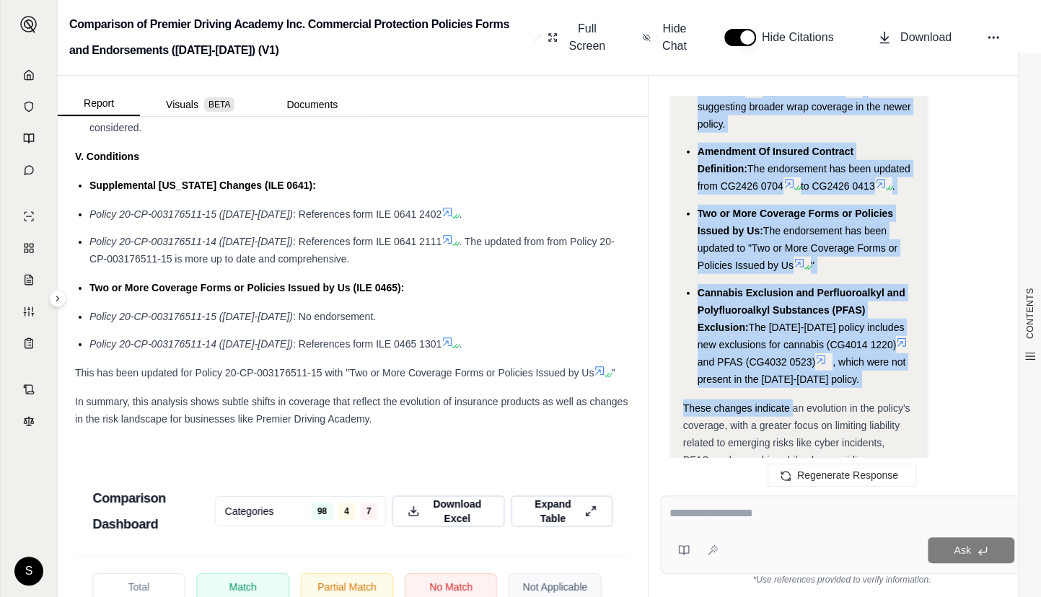
scroll to position [2770, 0]
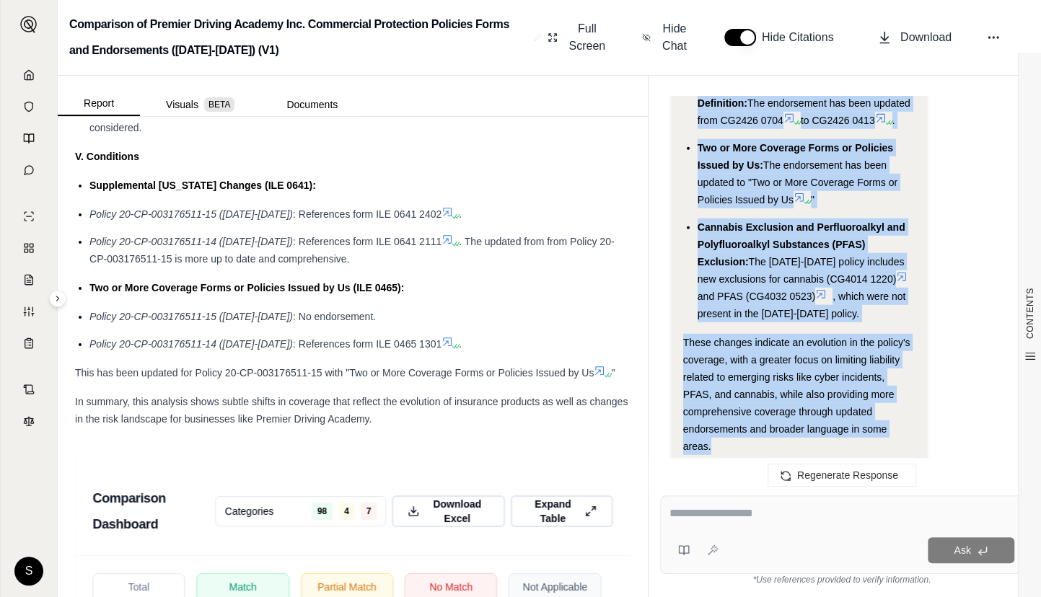
drag, startPoint x: 684, startPoint y: 174, endPoint x: 821, endPoint y: 422, distance: 283.1
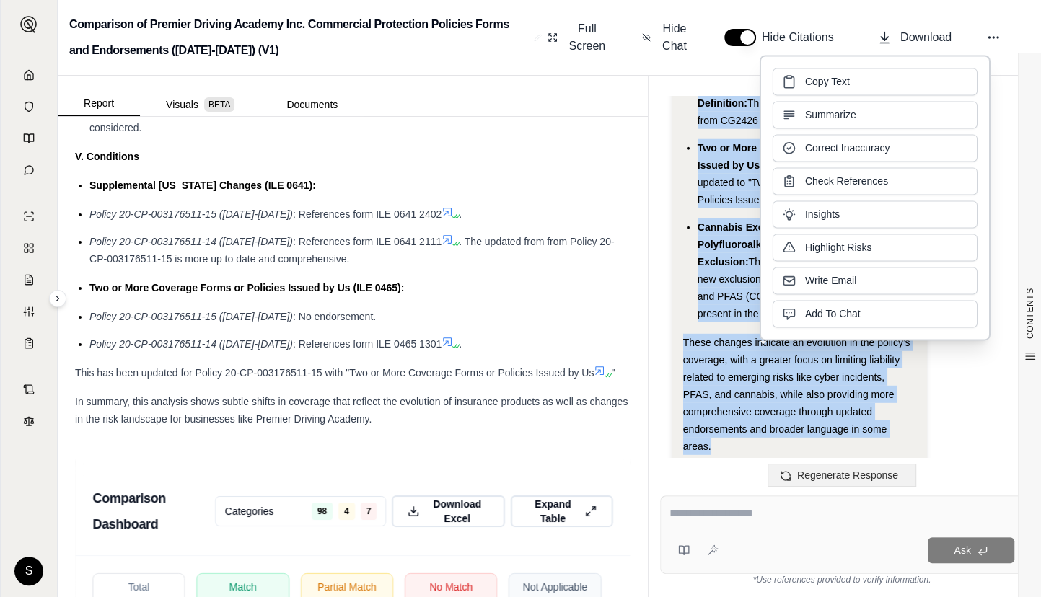
copy div "Here's a summary of the key changes in forms and endorsement language between t…"
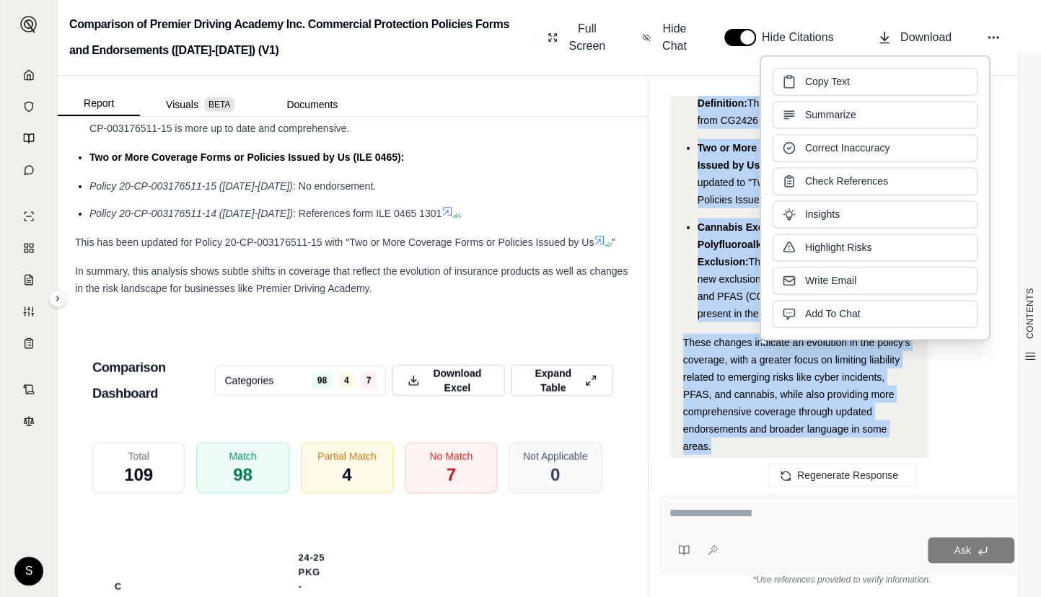
scroll to position [2360, 0]
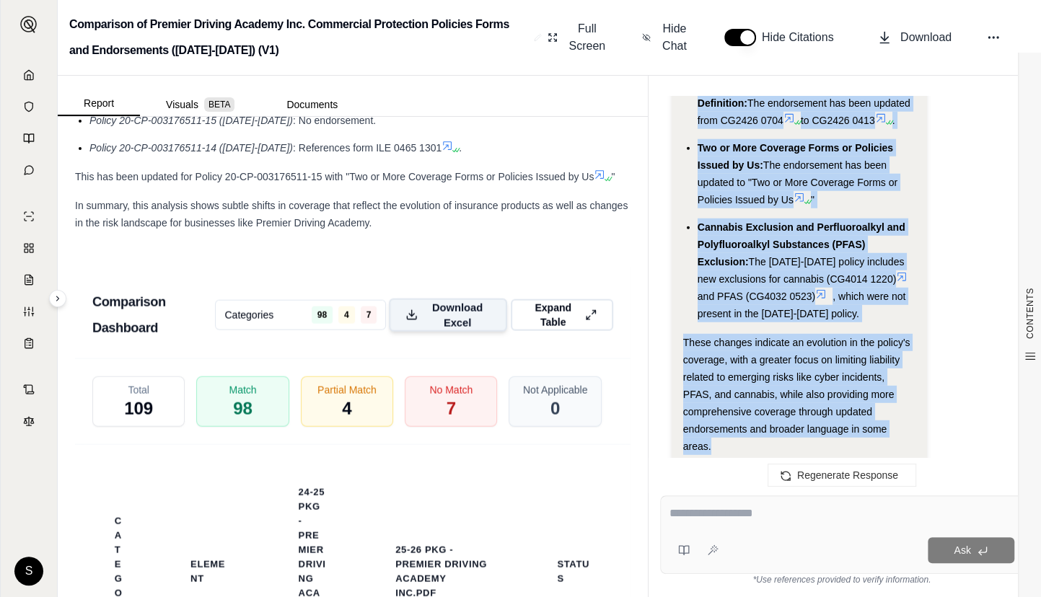
click at [452, 318] on span "Download Excel" at bounding box center [457, 315] width 66 height 30
click at [27, 79] on icon at bounding box center [29, 74] width 9 height 9
